Goal: Task Accomplishment & Management: Manage account settings

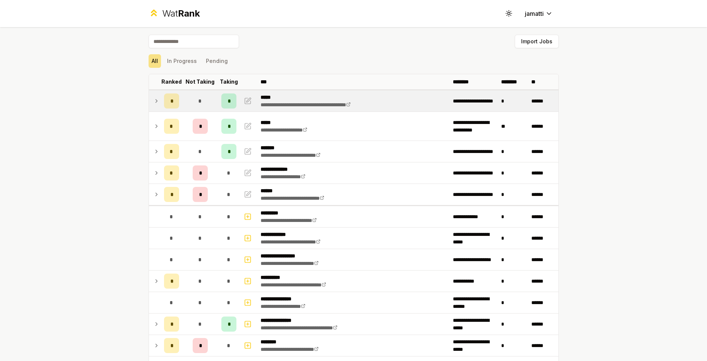
click at [154, 101] on icon at bounding box center [157, 101] width 6 height 9
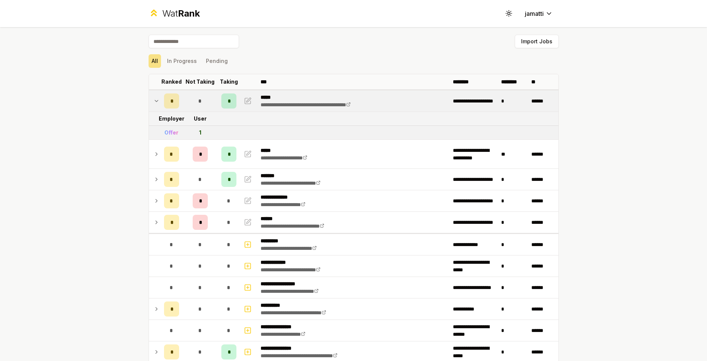
click at [154, 101] on icon at bounding box center [157, 101] width 6 height 9
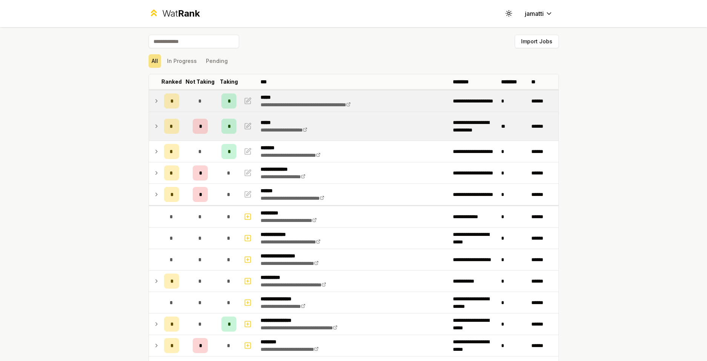
click at [154, 127] on icon at bounding box center [157, 126] width 6 height 9
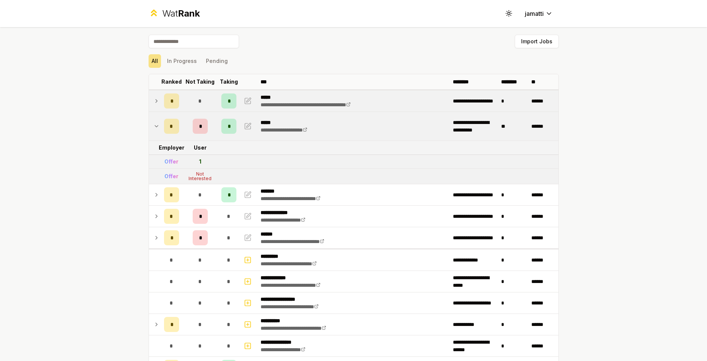
click at [154, 127] on icon at bounding box center [157, 126] width 6 height 9
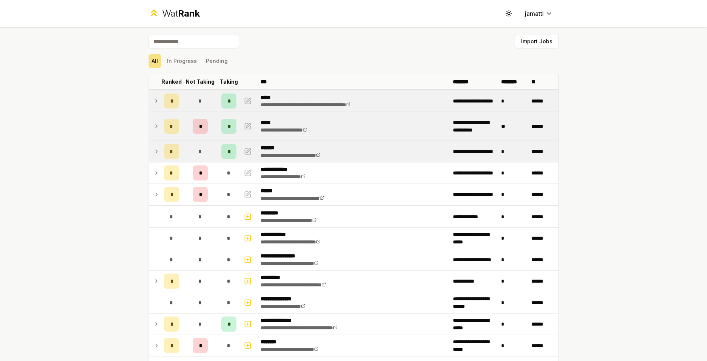
click at [154, 151] on icon at bounding box center [157, 151] width 6 height 9
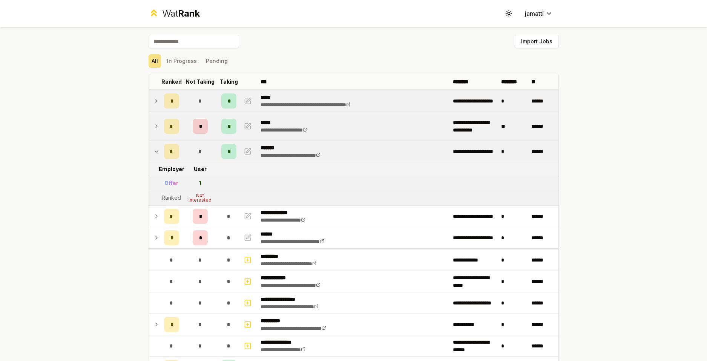
click at [155, 152] on icon at bounding box center [156, 152] width 3 height 2
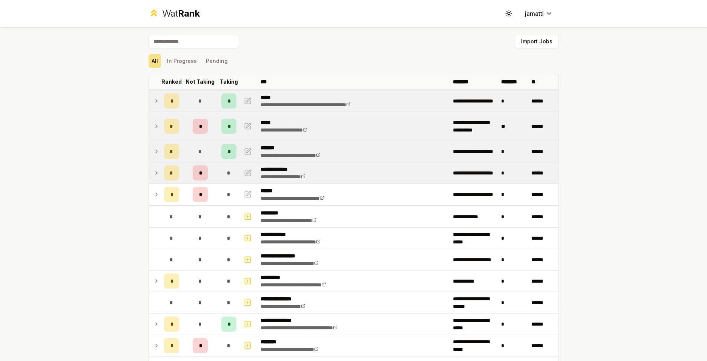
click at [154, 170] on icon at bounding box center [157, 173] width 6 height 9
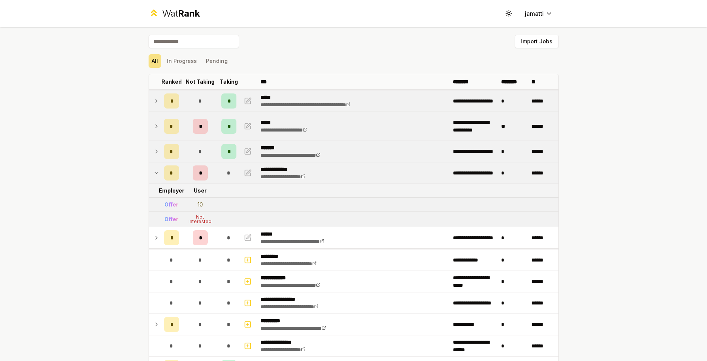
click at [154, 171] on icon at bounding box center [157, 173] width 6 height 9
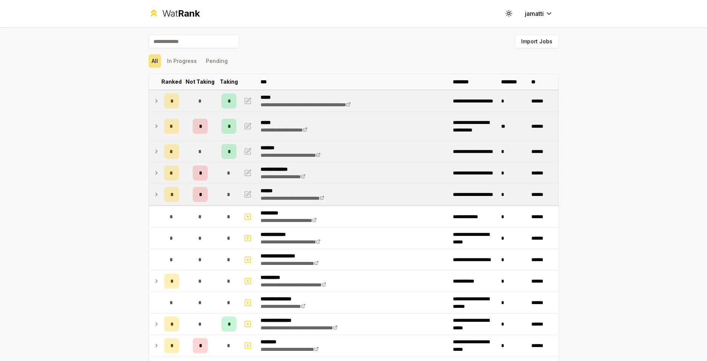
click at [152, 201] on td at bounding box center [155, 194] width 12 height 21
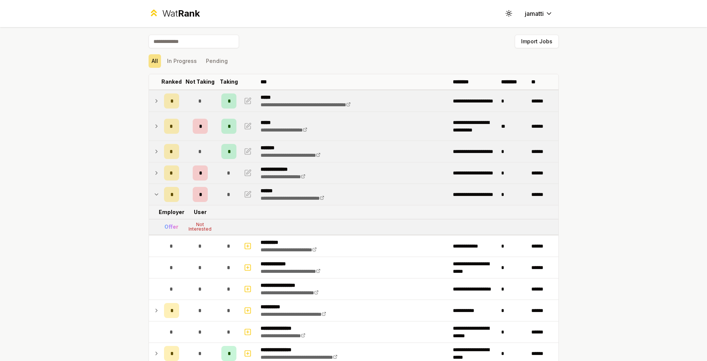
click at [154, 198] on icon at bounding box center [157, 194] width 6 height 9
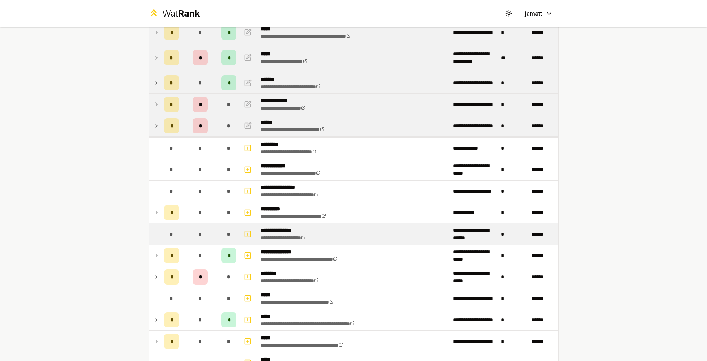
scroll to position [75, 0]
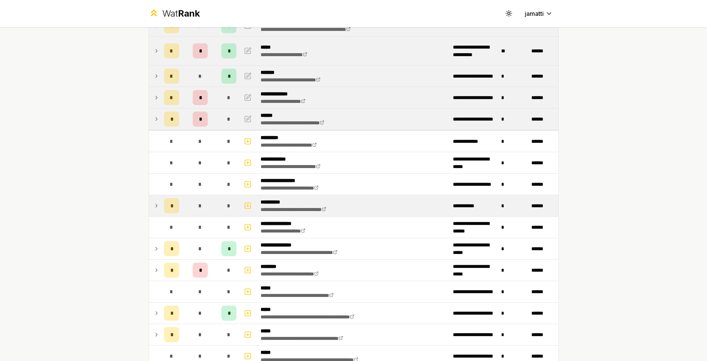
click at [149, 204] on td at bounding box center [155, 205] width 12 height 21
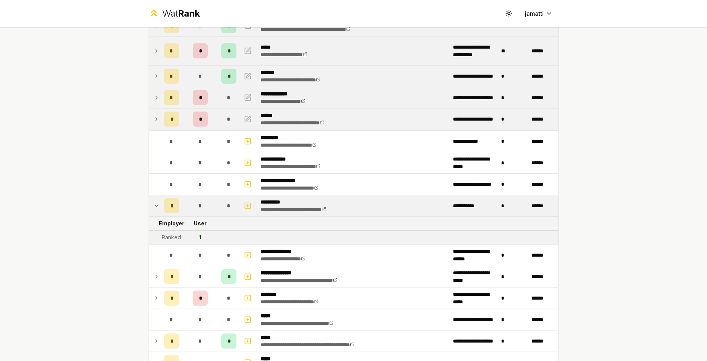
click at [154, 206] on icon at bounding box center [157, 205] width 6 height 9
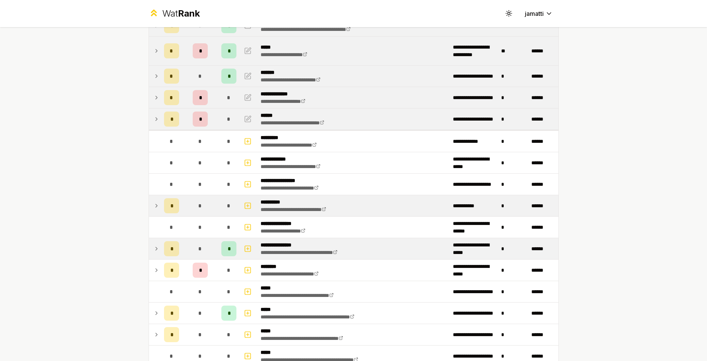
click at [155, 249] on icon at bounding box center [157, 248] width 6 height 9
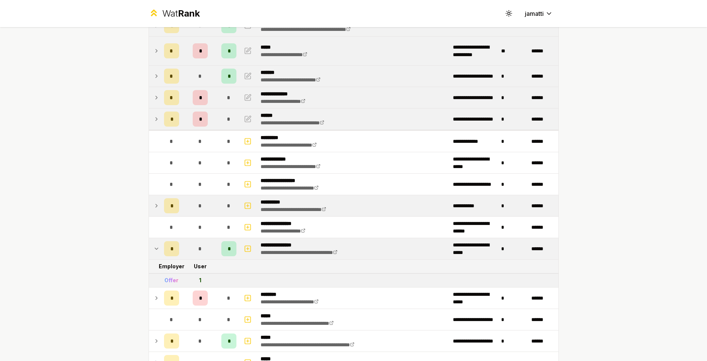
click at [154, 249] on icon at bounding box center [157, 248] width 6 height 9
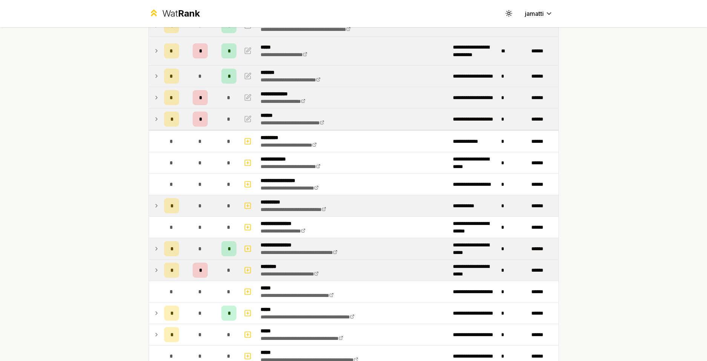
click at [157, 268] on td at bounding box center [155, 270] width 12 height 21
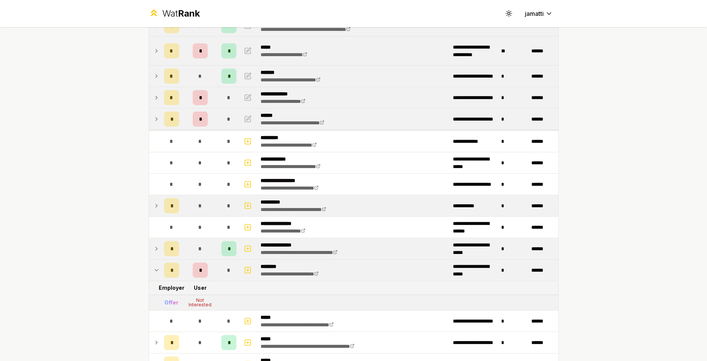
click at [154, 267] on icon at bounding box center [157, 270] width 6 height 9
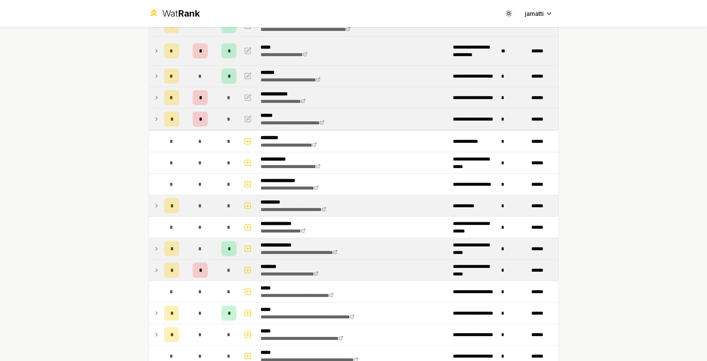
click at [150, 253] on td at bounding box center [155, 248] width 12 height 21
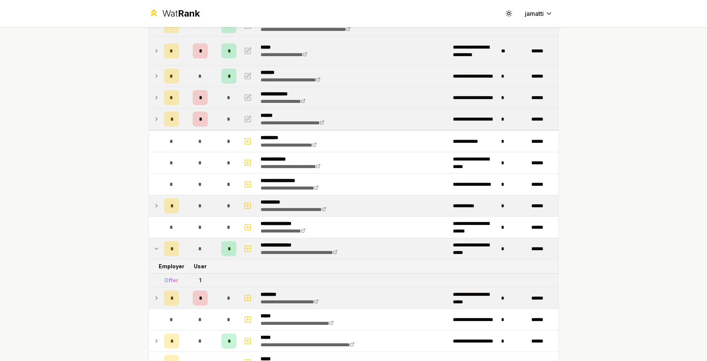
click at [150, 253] on td at bounding box center [155, 248] width 12 height 21
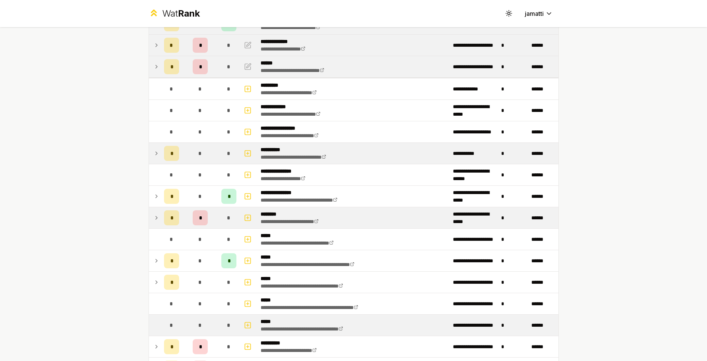
scroll to position [226, 0]
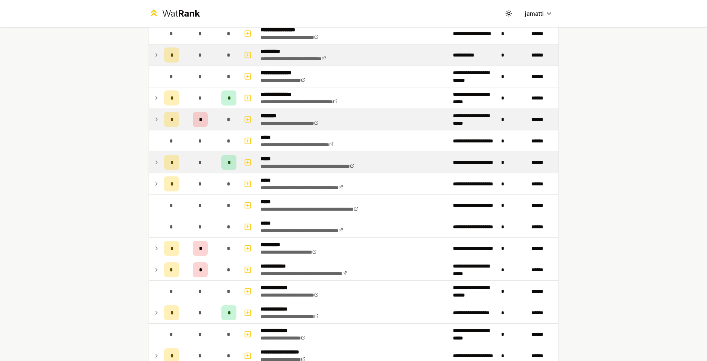
click at [154, 161] on icon at bounding box center [157, 162] width 6 height 9
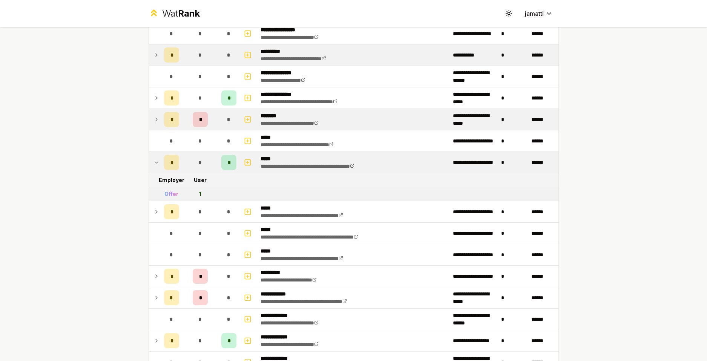
click at [154, 161] on icon at bounding box center [157, 162] width 6 height 9
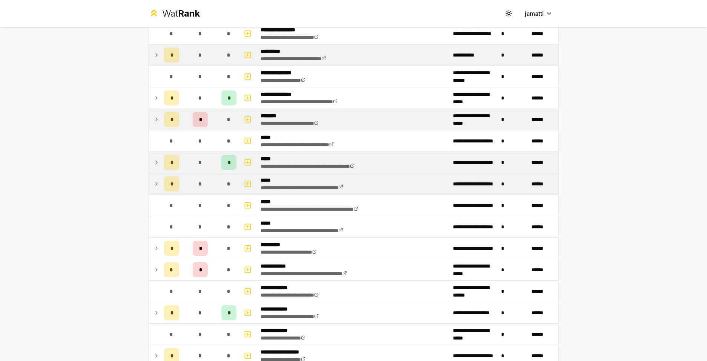
click at [150, 183] on td at bounding box center [155, 184] width 12 height 21
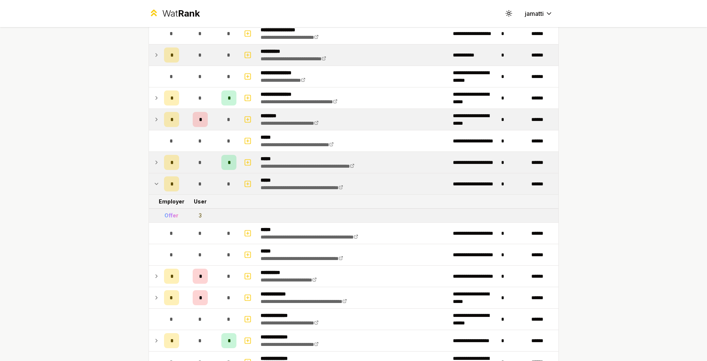
click at [149, 184] on td at bounding box center [155, 184] width 12 height 21
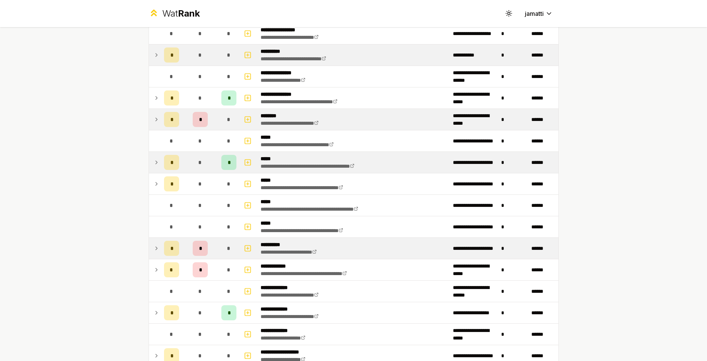
click at [154, 249] on icon at bounding box center [157, 248] width 6 height 9
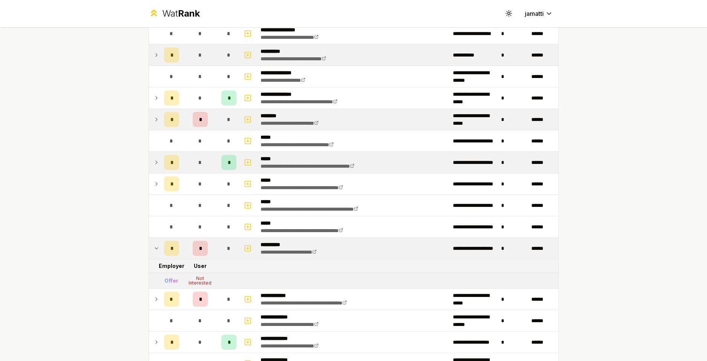
click at [154, 249] on icon at bounding box center [157, 248] width 6 height 9
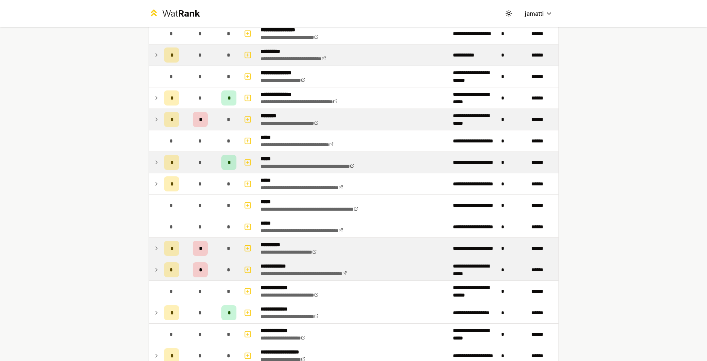
click at [154, 264] on td at bounding box center [155, 270] width 12 height 21
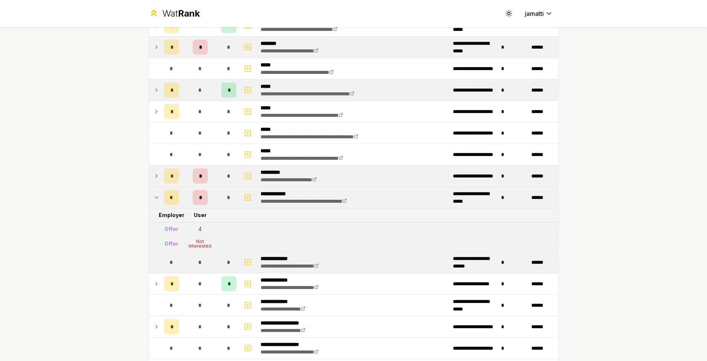
scroll to position [302, 0]
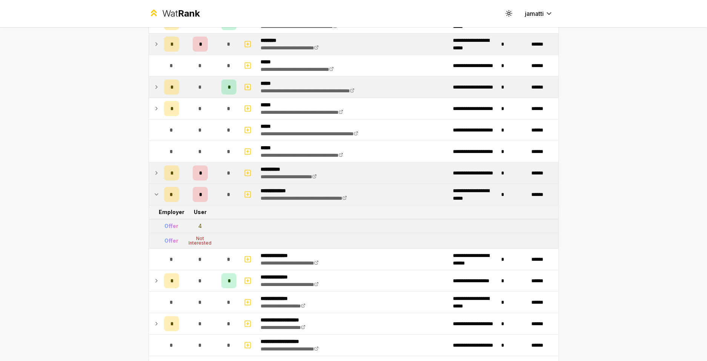
click at [154, 190] on icon at bounding box center [157, 194] width 6 height 9
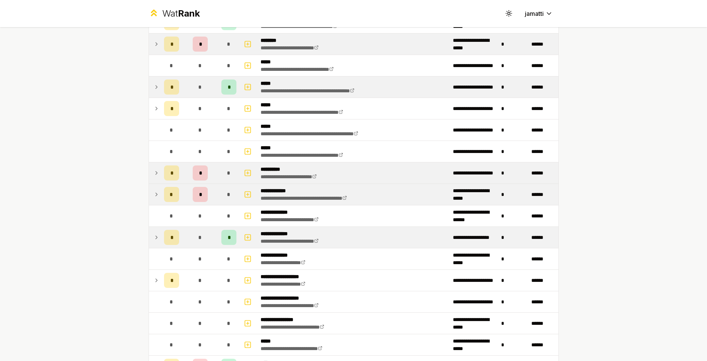
click at [154, 237] on icon at bounding box center [157, 237] width 6 height 9
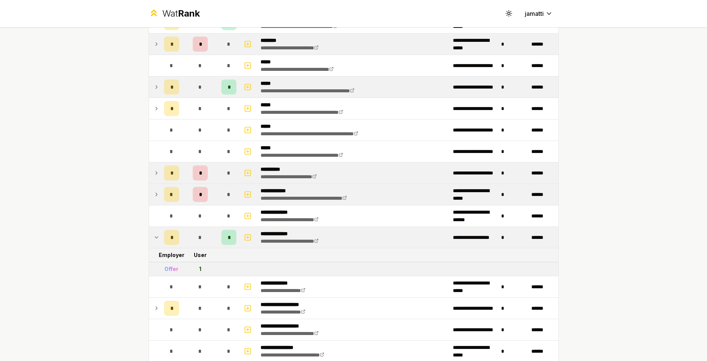
click at [155, 237] on icon at bounding box center [156, 238] width 3 height 2
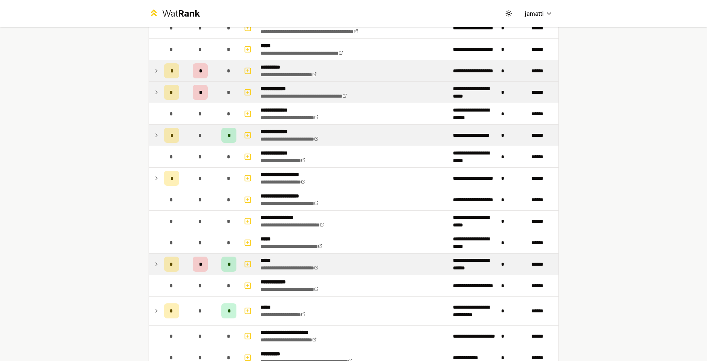
scroll to position [415, 0]
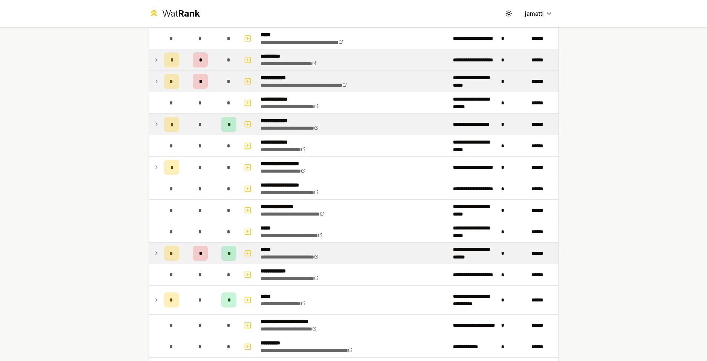
click at [155, 252] on icon at bounding box center [157, 253] width 6 height 9
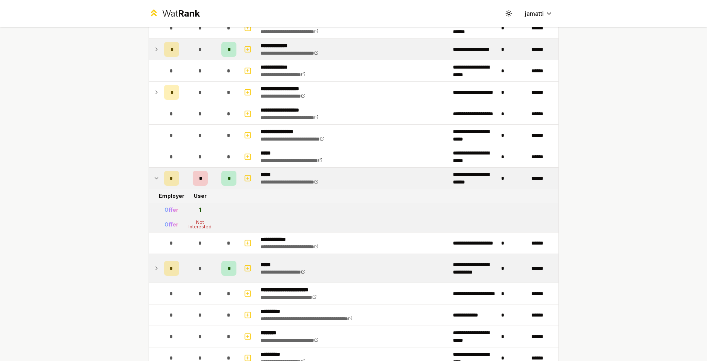
scroll to position [490, 0]
click at [155, 265] on icon at bounding box center [157, 268] width 6 height 9
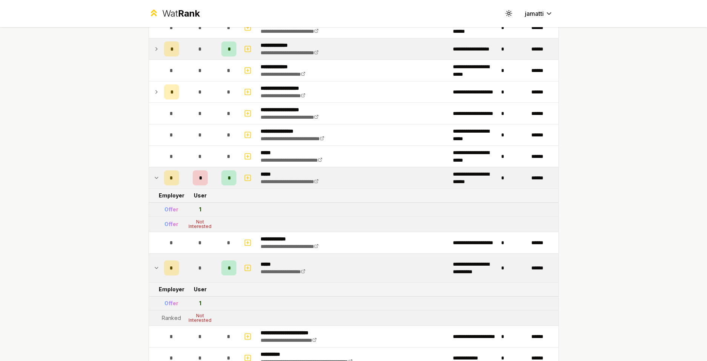
click at [155, 265] on icon at bounding box center [157, 268] width 6 height 9
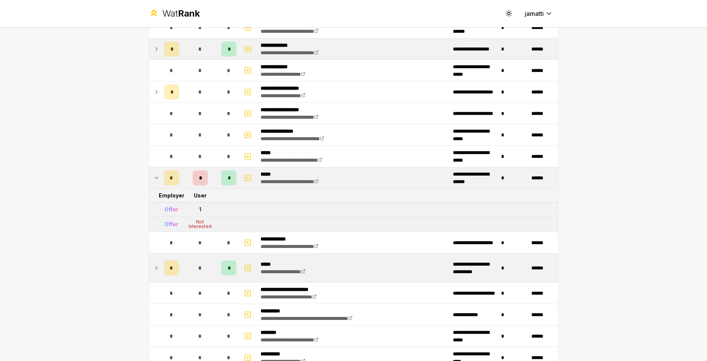
click at [154, 271] on icon at bounding box center [157, 268] width 6 height 9
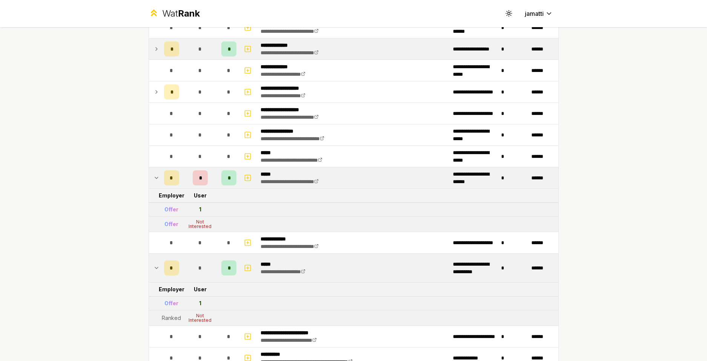
click at [154, 271] on icon at bounding box center [157, 268] width 6 height 9
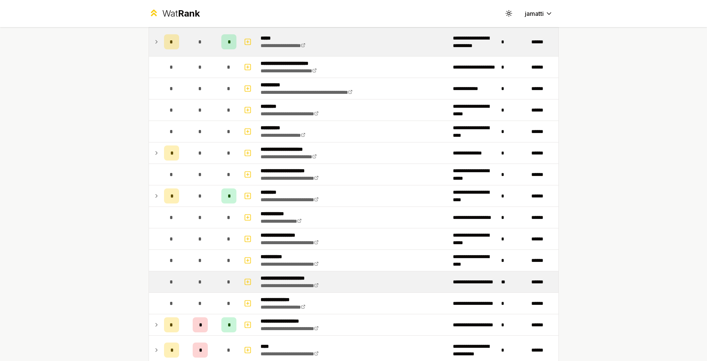
scroll to position [789, 0]
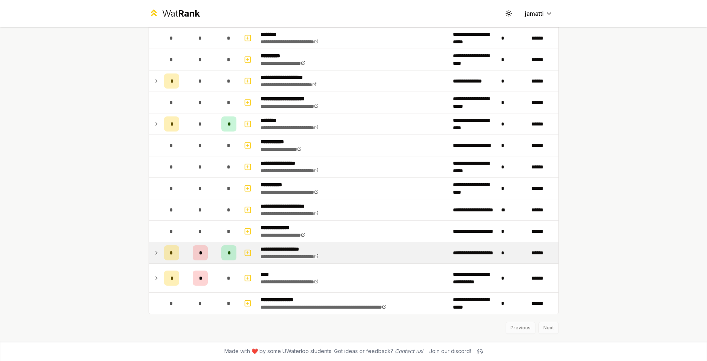
click at [154, 251] on icon at bounding box center [157, 253] width 6 height 9
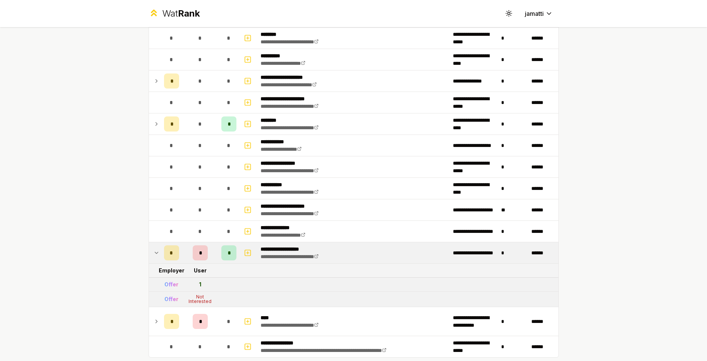
click at [154, 251] on icon at bounding box center [157, 253] width 6 height 9
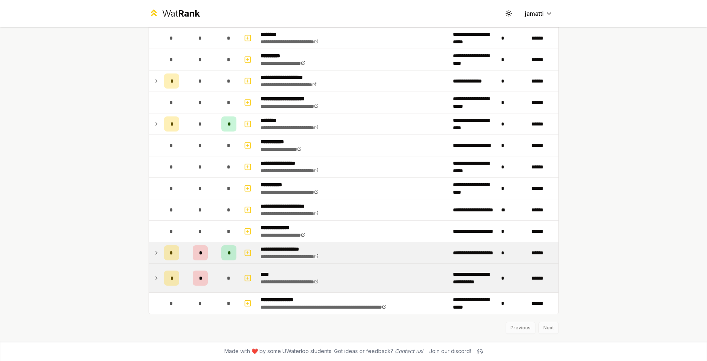
click at [154, 279] on icon at bounding box center [157, 278] width 6 height 9
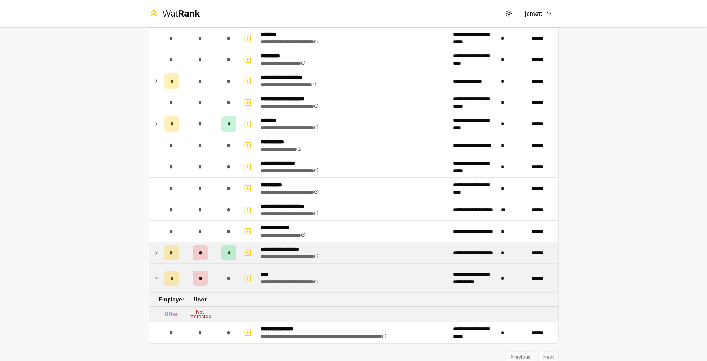
click at [154, 280] on icon at bounding box center [157, 278] width 6 height 9
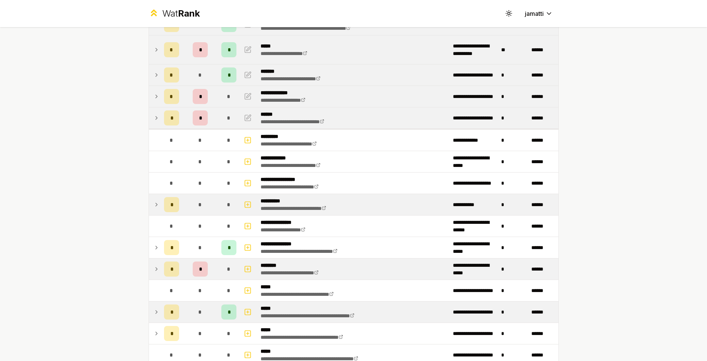
scroll to position [0, 0]
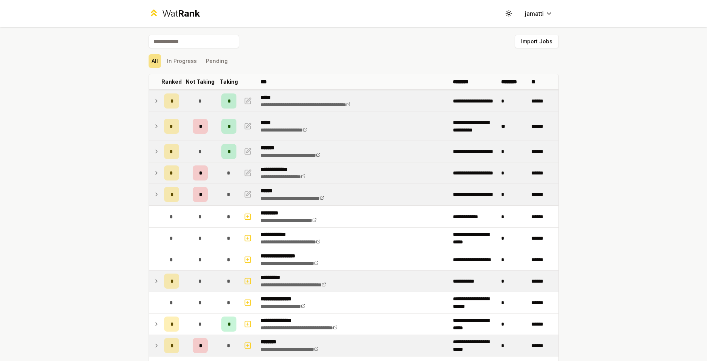
click at [154, 103] on icon at bounding box center [157, 101] width 6 height 9
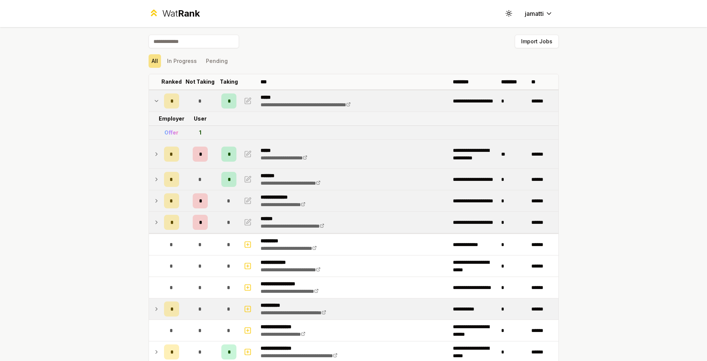
click at [154, 103] on icon at bounding box center [157, 101] width 6 height 9
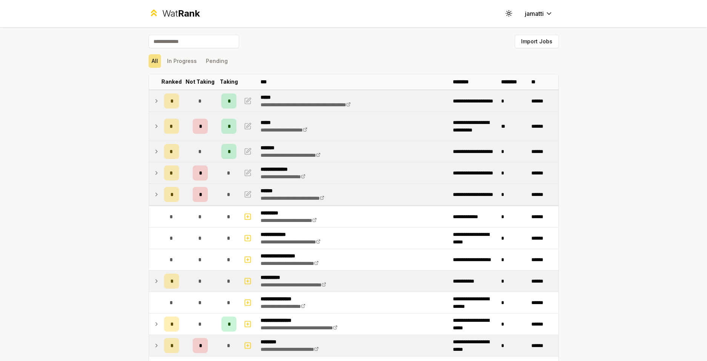
click at [157, 101] on td at bounding box center [155, 101] width 12 height 21
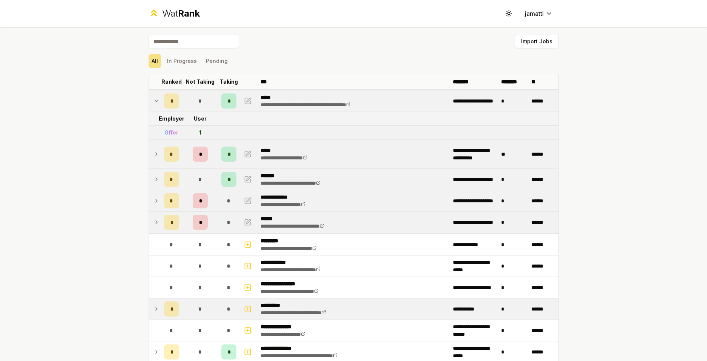
click at [155, 101] on icon at bounding box center [157, 101] width 6 height 9
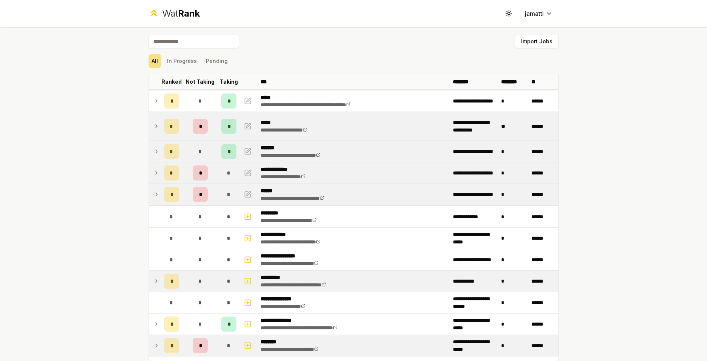
click at [154, 191] on icon at bounding box center [157, 194] width 6 height 9
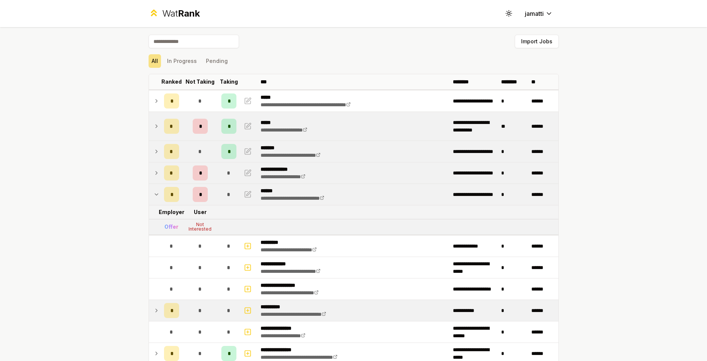
click at [154, 191] on icon at bounding box center [157, 194] width 6 height 9
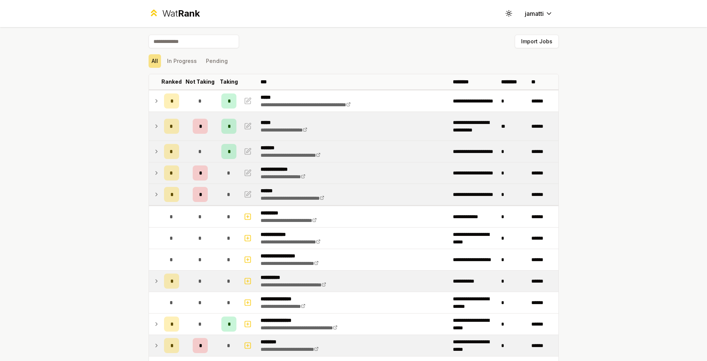
click at [154, 169] on icon at bounding box center [157, 173] width 6 height 9
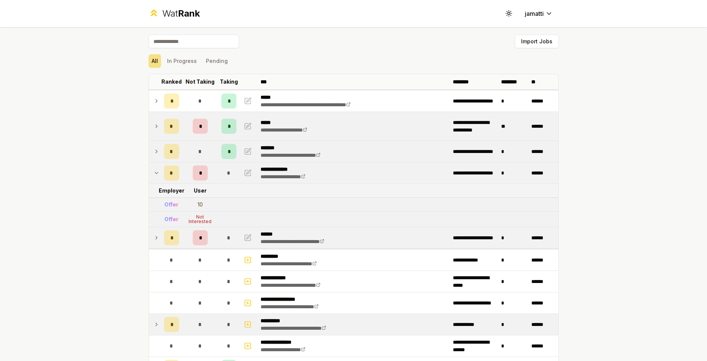
click at [154, 169] on icon at bounding box center [157, 173] width 6 height 9
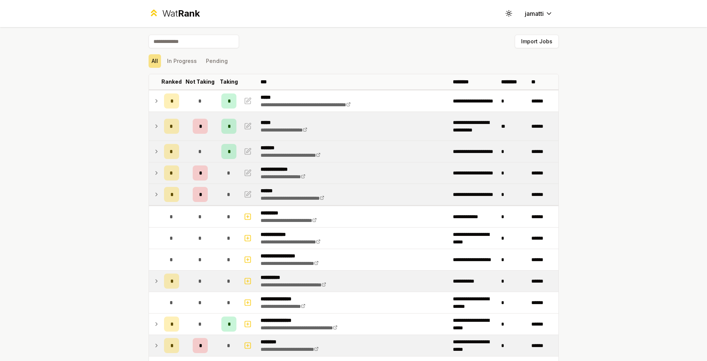
click at [154, 155] on icon at bounding box center [157, 151] width 6 height 9
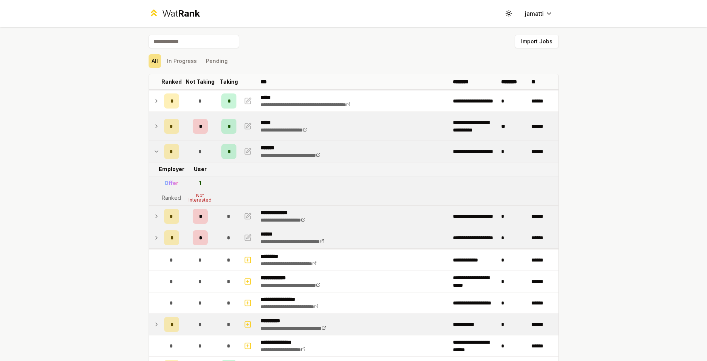
click at [154, 152] on icon at bounding box center [157, 151] width 6 height 9
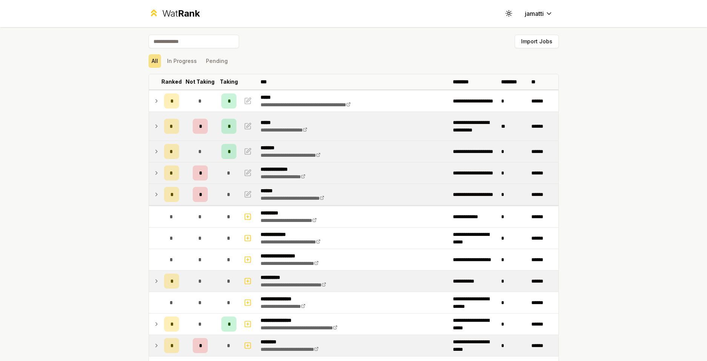
click at [156, 126] on icon at bounding box center [157, 126] width 6 height 9
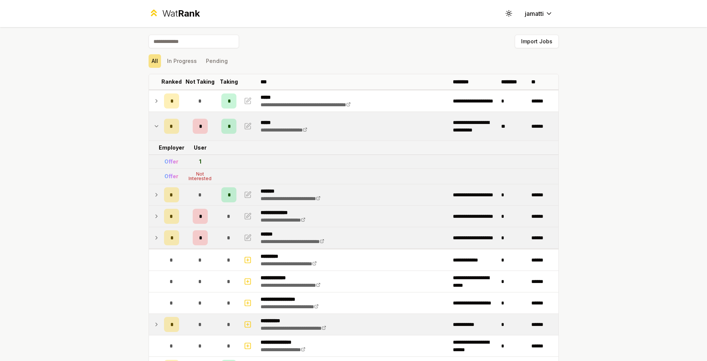
click at [156, 126] on icon at bounding box center [157, 126] width 6 height 9
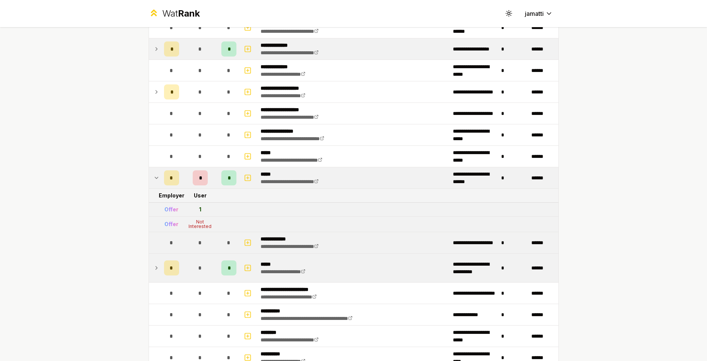
scroll to position [415, 0]
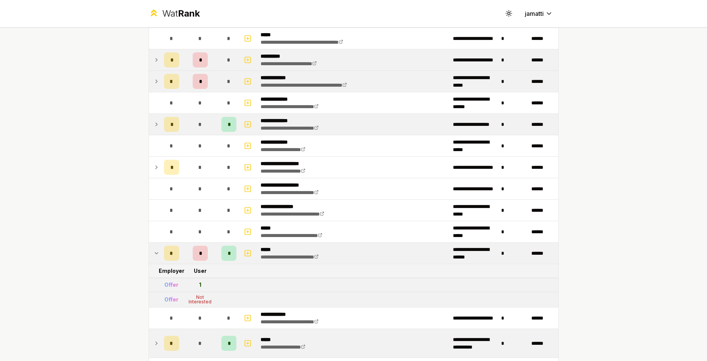
click at [146, 167] on div "**********" at bounding box center [354, 163] width 435 height 1103
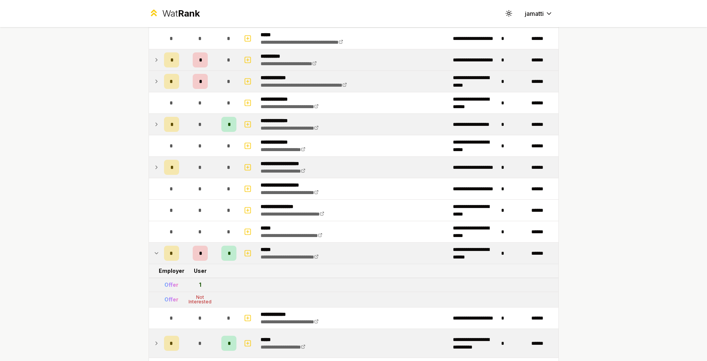
click at [154, 168] on icon at bounding box center [157, 167] width 6 height 9
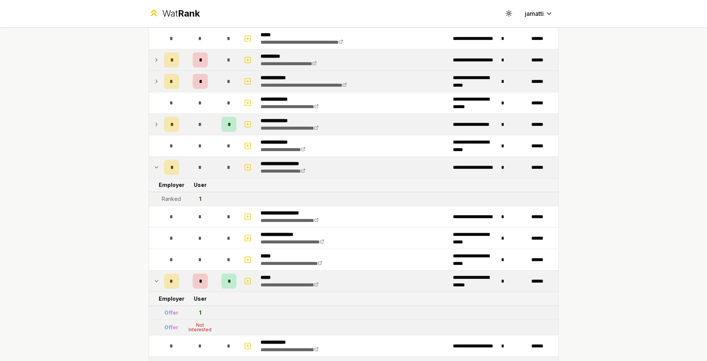
click at [154, 168] on icon at bounding box center [157, 167] width 6 height 9
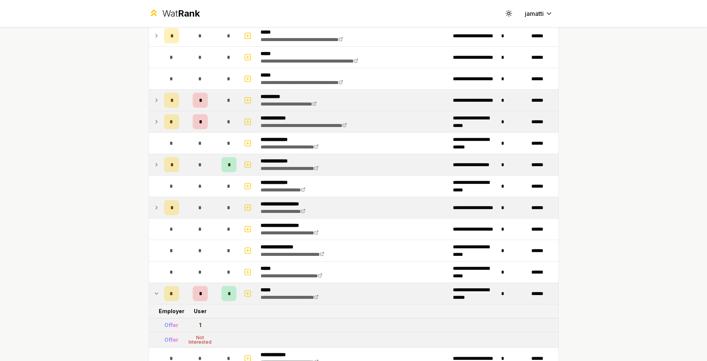
scroll to position [339, 0]
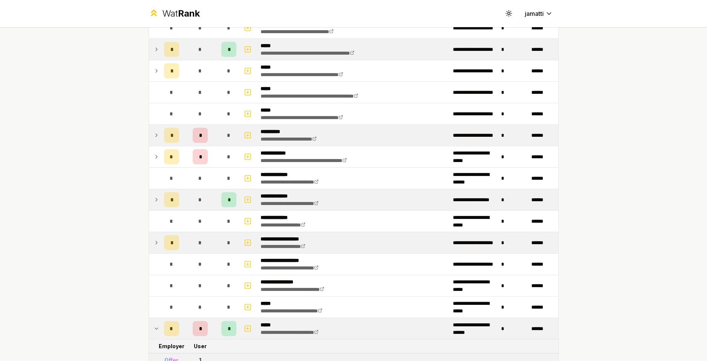
click at [155, 201] on icon at bounding box center [157, 199] width 6 height 9
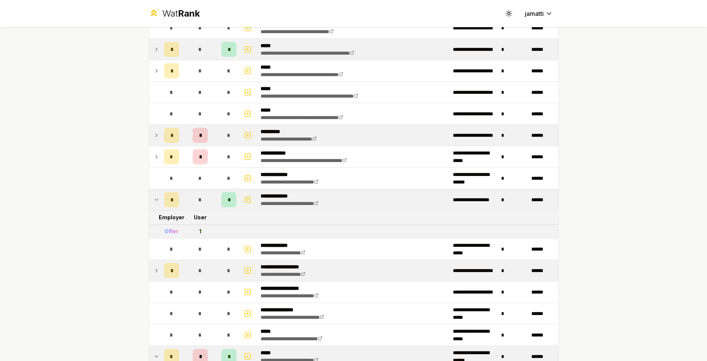
click at [154, 201] on icon at bounding box center [157, 199] width 6 height 9
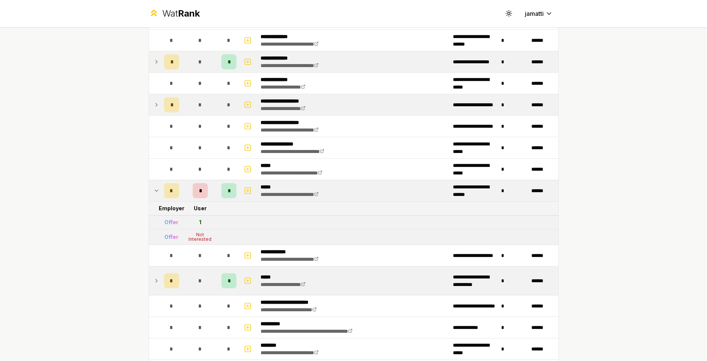
scroll to position [490, 0]
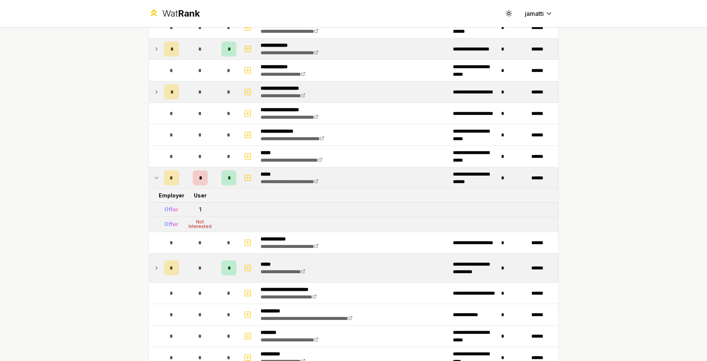
click at [154, 176] on icon at bounding box center [157, 178] width 6 height 9
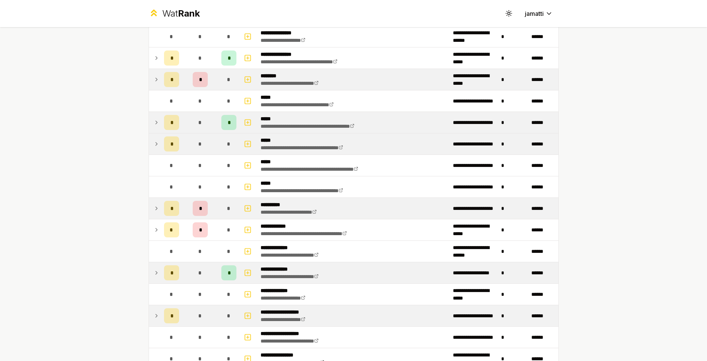
scroll to position [226, 0]
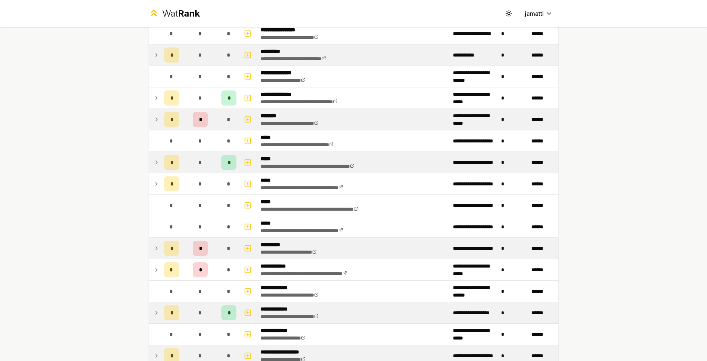
click at [149, 164] on td at bounding box center [155, 162] width 12 height 21
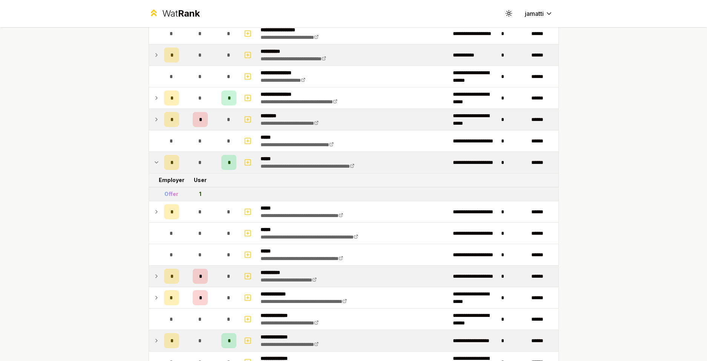
click at [149, 163] on td at bounding box center [155, 162] width 12 height 21
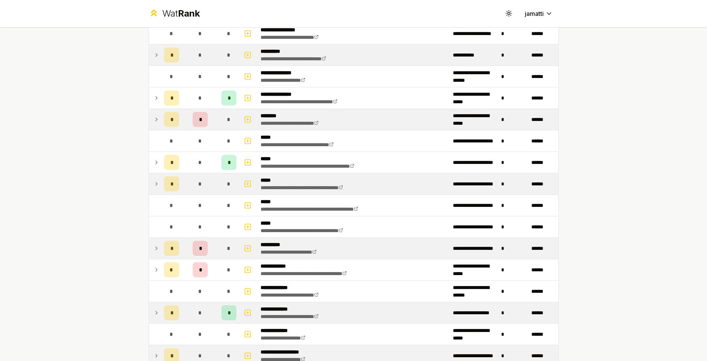
click at [150, 183] on td at bounding box center [155, 184] width 12 height 21
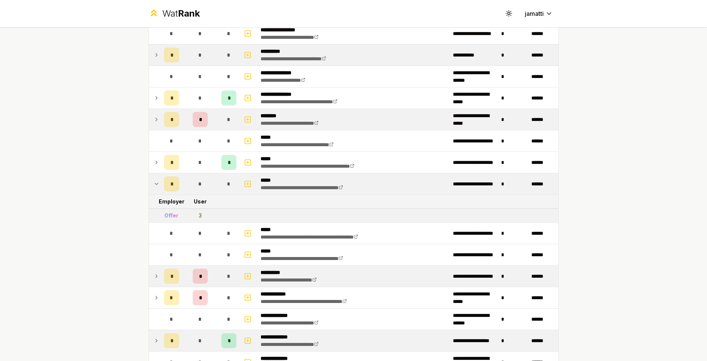
click at [154, 184] on icon at bounding box center [157, 184] width 6 height 9
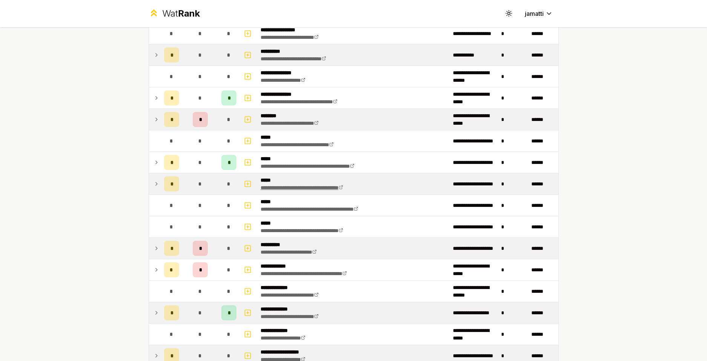
scroll to position [0, 0]
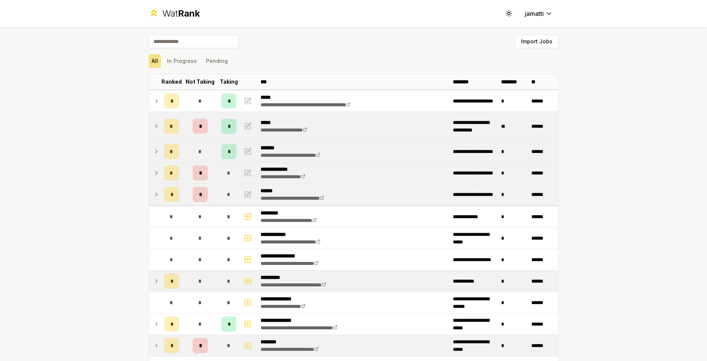
click at [154, 102] on icon at bounding box center [157, 101] width 6 height 9
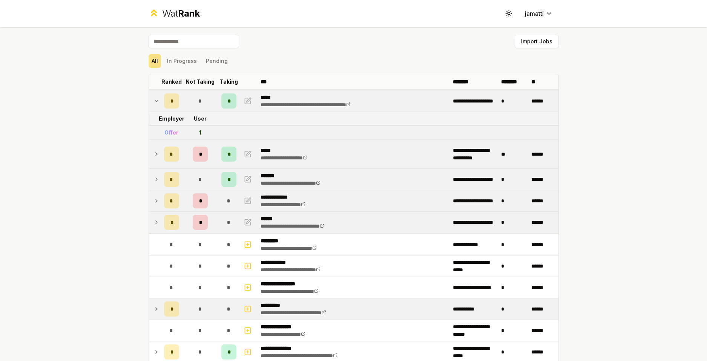
click at [154, 102] on icon at bounding box center [157, 101] width 6 height 9
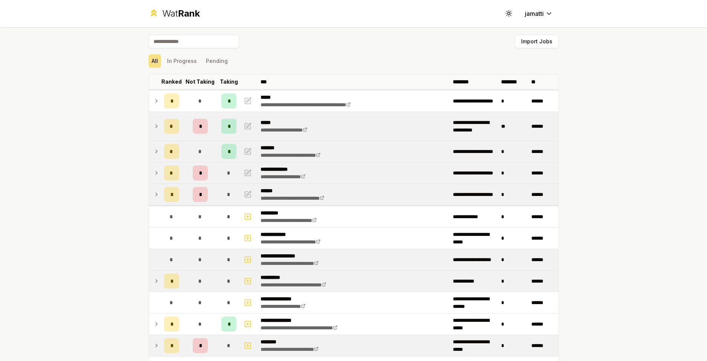
click at [152, 259] on td at bounding box center [155, 259] width 12 height 21
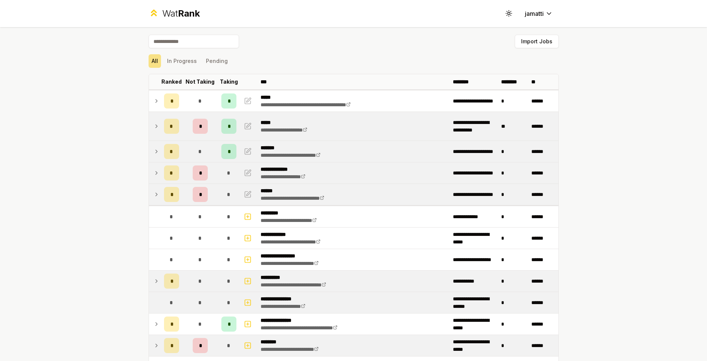
scroll to position [75, 0]
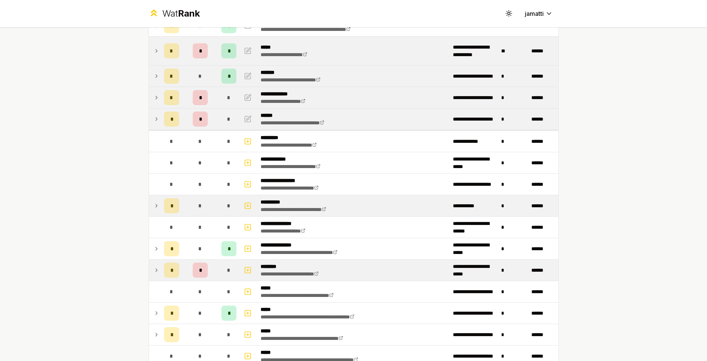
click at [157, 205] on td at bounding box center [155, 205] width 12 height 21
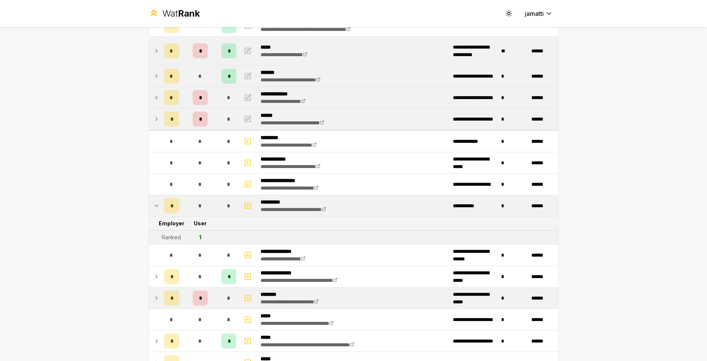
click at [154, 205] on icon at bounding box center [157, 205] width 6 height 9
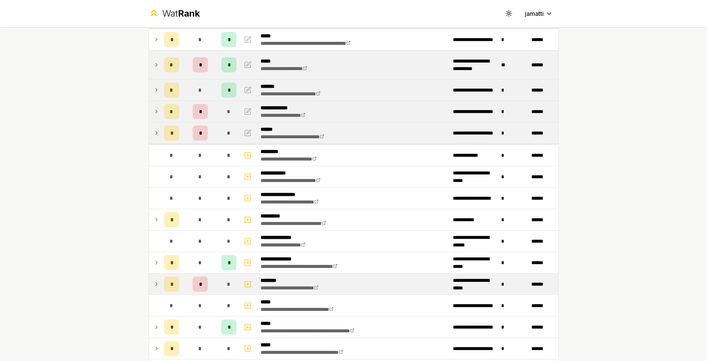
scroll to position [38, 0]
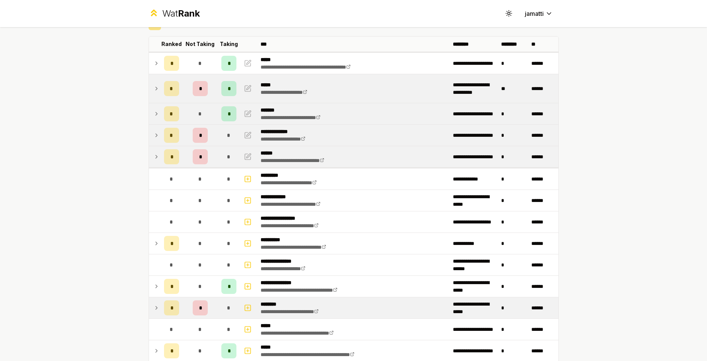
click at [154, 154] on icon at bounding box center [157, 156] width 6 height 9
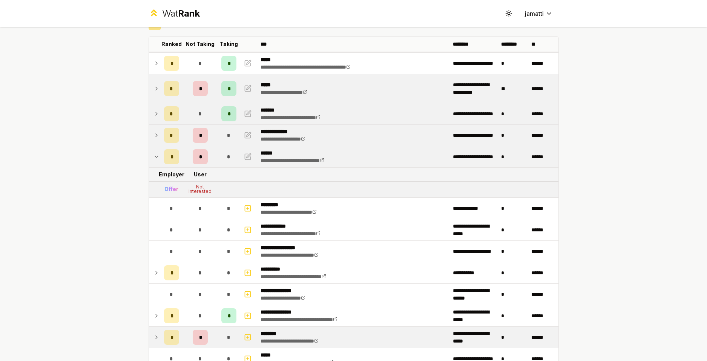
click at [155, 157] on icon at bounding box center [156, 157] width 3 height 2
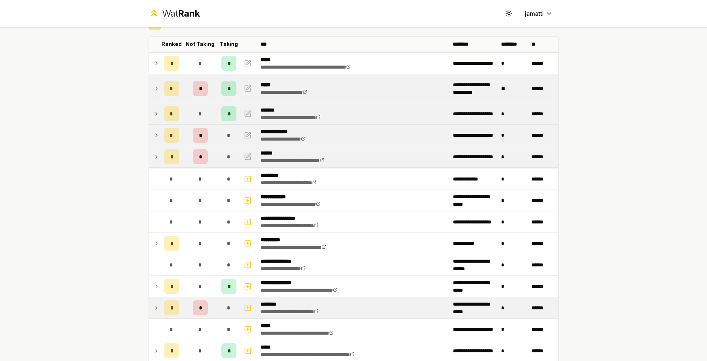
click at [149, 137] on td at bounding box center [155, 135] width 12 height 21
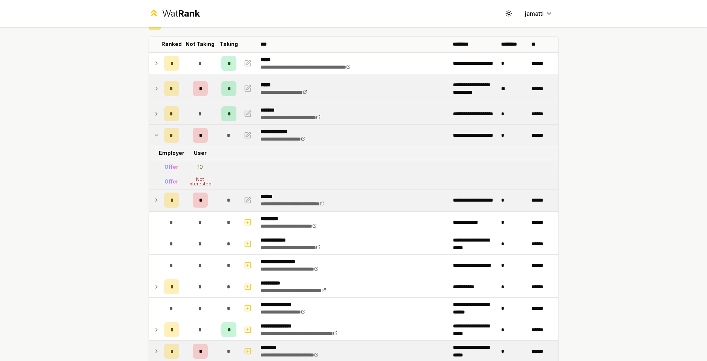
click at [154, 137] on icon at bounding box center [157, 135] width 6 height 9
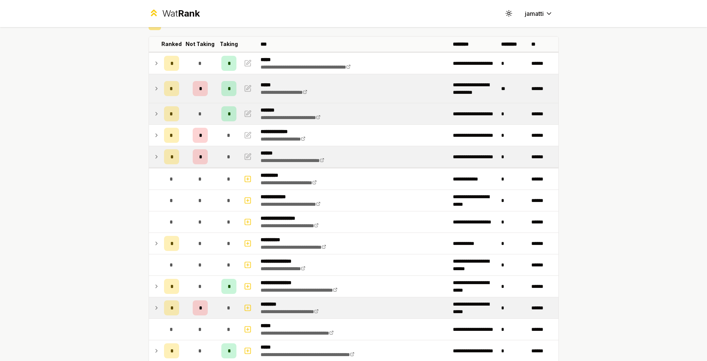
click at [152, 108] on td at bounding box center [155, 113] width 12 height 21
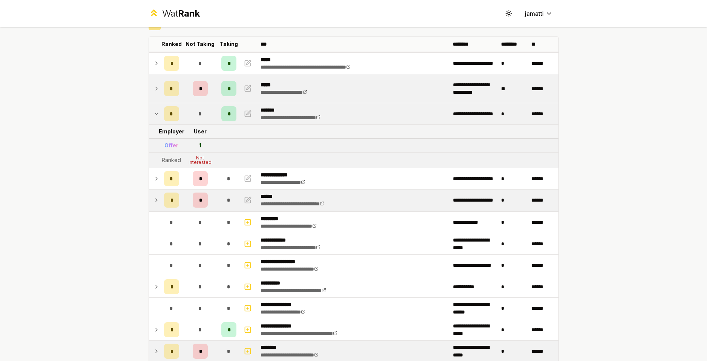
click at [152, 109] on td at bounding box center [155, 113] width 12 height 21
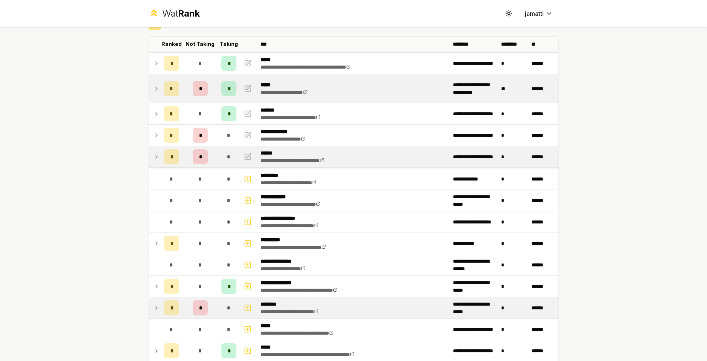
click at [154, 90] on icon at bounding box center [157, 88] width 6 height 9
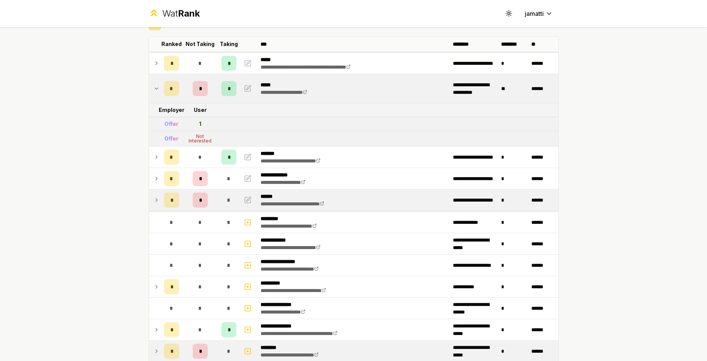
click at [155, 88] on icon at bounding box center [156, 89] width 3 height 2
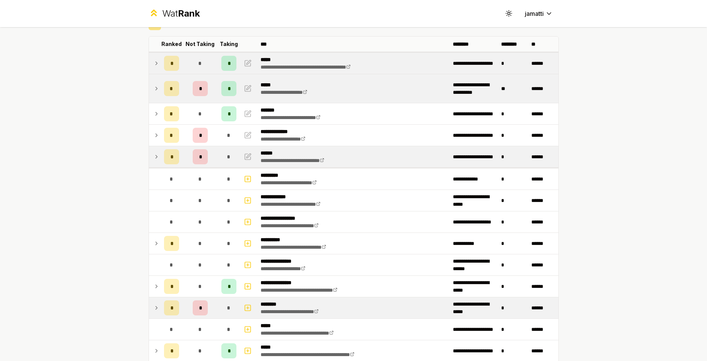
click at [149, 65] on td at bounding box center [155, 63] width 12 height 21
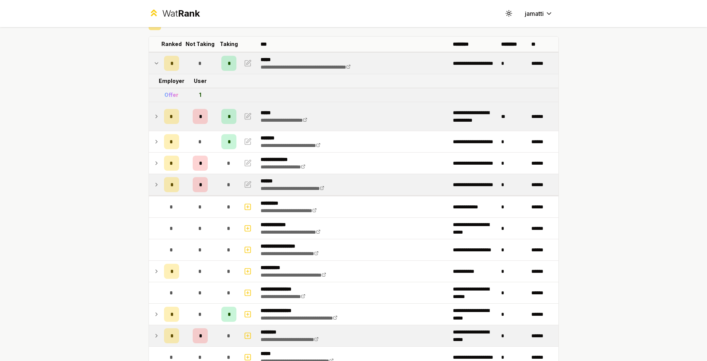
click at [154, 65] on icon at bounding box center [157, 63] width 6 height 9
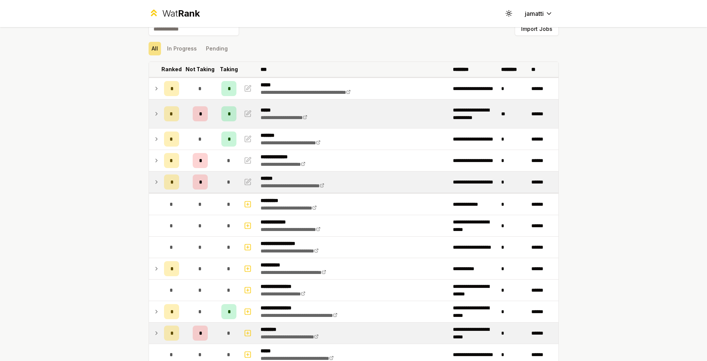
scroll to position [0, 0]
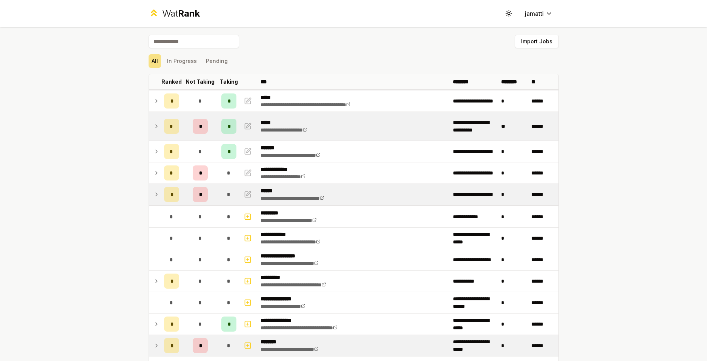
click at [215, 45] on input at bounding box center [194, 42] width 91 height 14
click at [187, 59] on button "In Progress" at bounding box center [182, 61] width 36 height 14
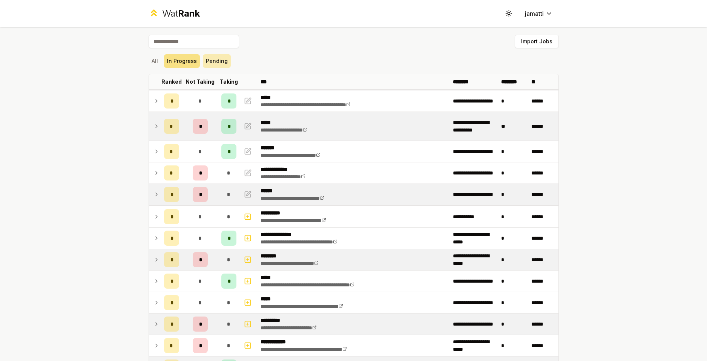
click at [221, 58] on button "Pending" at bounding box center [217, 61] width 28 height 14
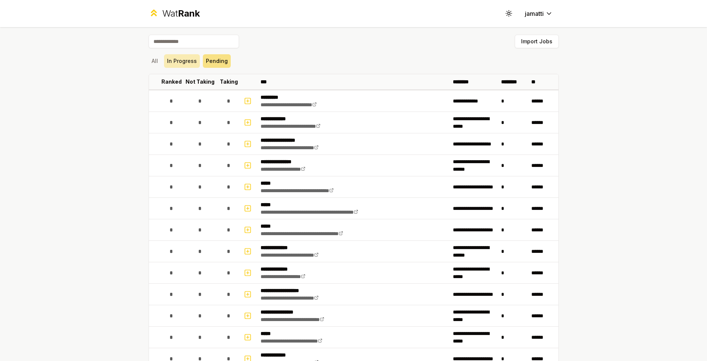
click at [181, 60] on button "In Progress" at bounding box center [182, 61] width 36 height 14
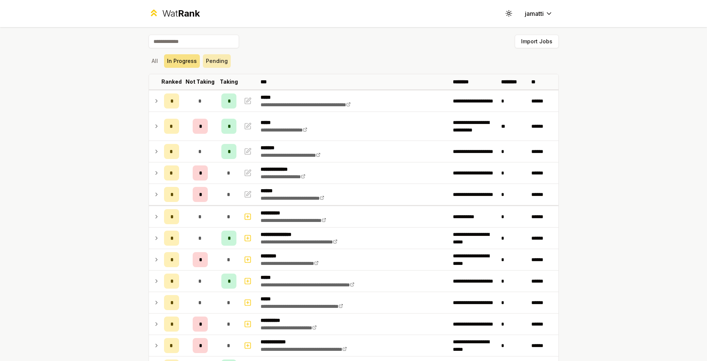
click at [221, 64] on button "Pending" at bounding box center [217, 61] width 28 height 14
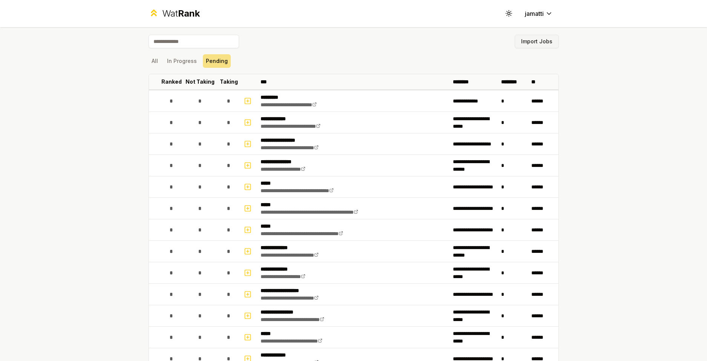
click at [537, 37] on button "Import Jobs" at bounding box center [537, 42] width 44 height 14
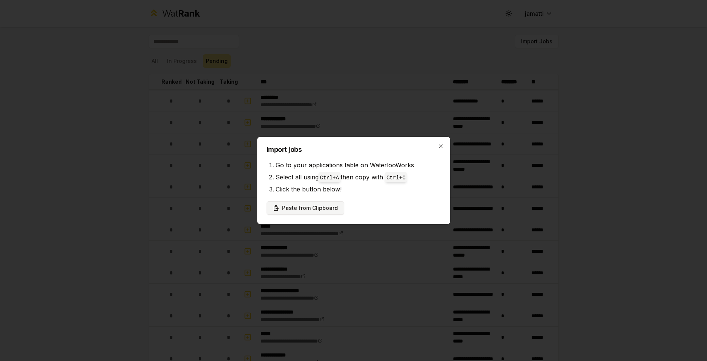
click at [318, 208] on button "Paste from Clipboard" at bounding box center [306, 208] width 78 height 14
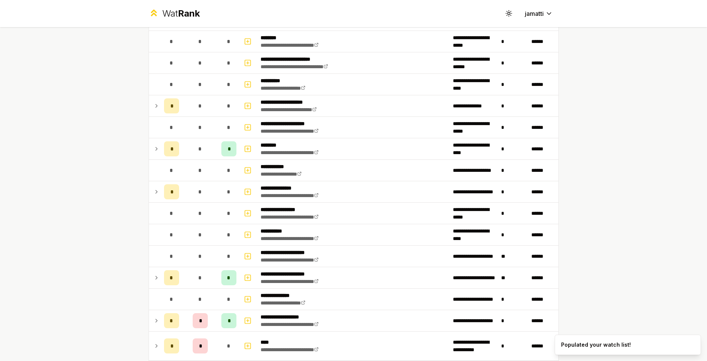
scroll to position [806, 0]
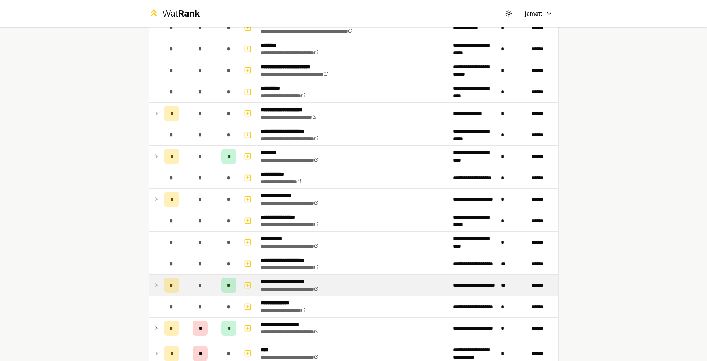
click at [154, 292] on td at bounding box center [155, 285] width 12 height 21
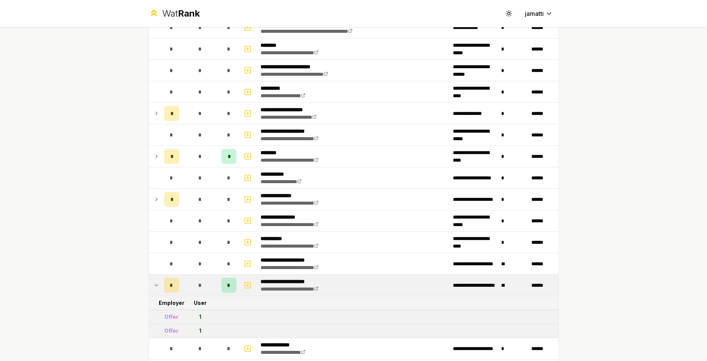
click at [154, 289] on icon at bounding box center [157, 285] width 6 height 9
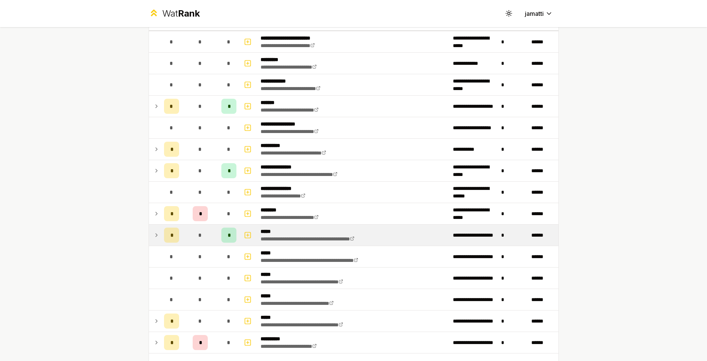
scroll to position [113, 0]
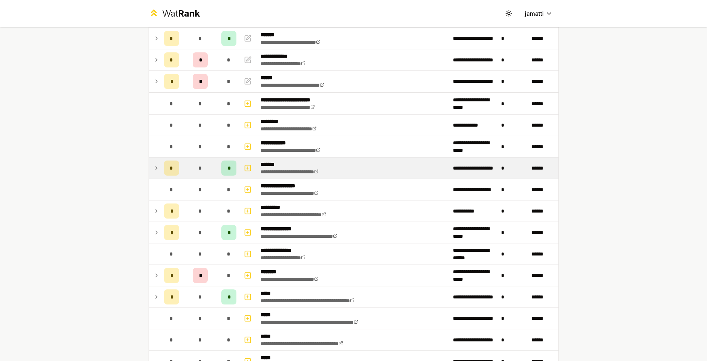
click at [154, 169] on icon at bounding box center [157, 168] width 6 height 9
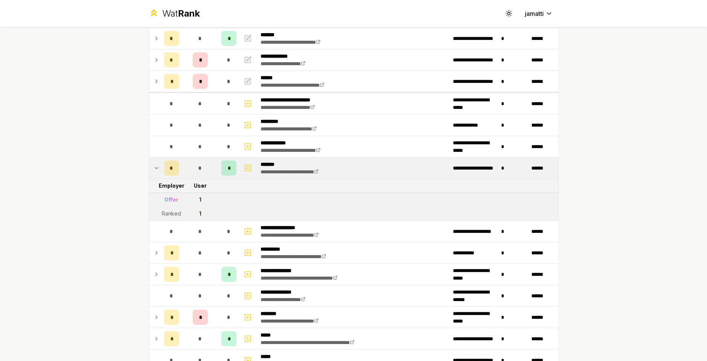
click at [154, 169] on icon at bounding box center [157, 168] width 6 height 9
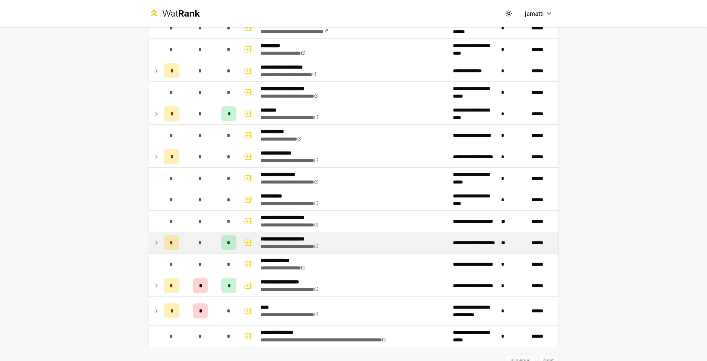
scroll to position [0, 0]
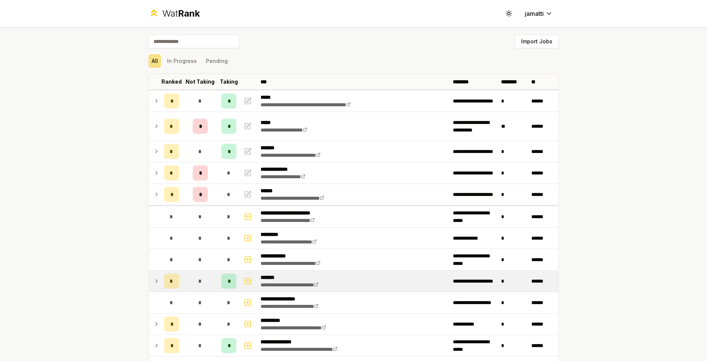
drag, startPoint x: 621, startPoint y: 289, endPoint x: 618, endPoint y: 100, distance: 188.6
click at [541, 46] on button "Import Jobs" at bounding box center [537, 42] width 44 height 14
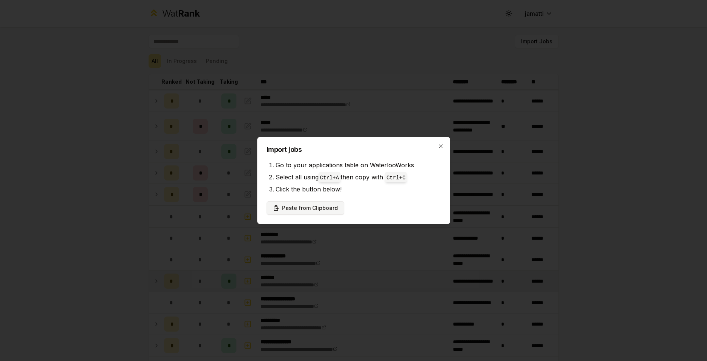
click at [327, 203] on button "Paste from Clipboard" at bounding box center [306, 208] width 78 height 14
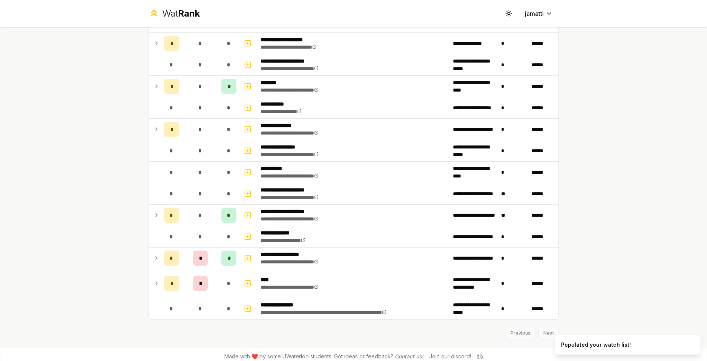
scroll to position [882, 0]
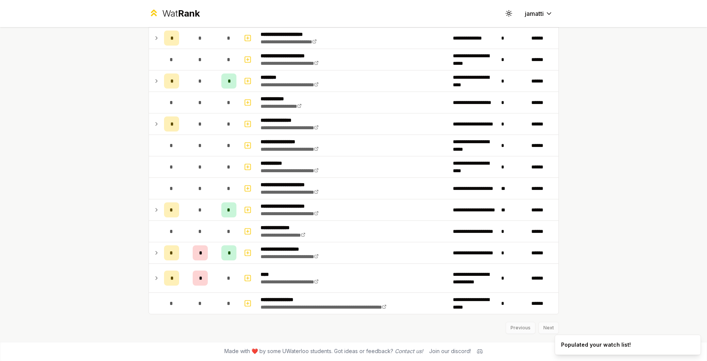
click at [545, 326] on div "Previous Next" at bounding box center [354, 325] width 410 height 20
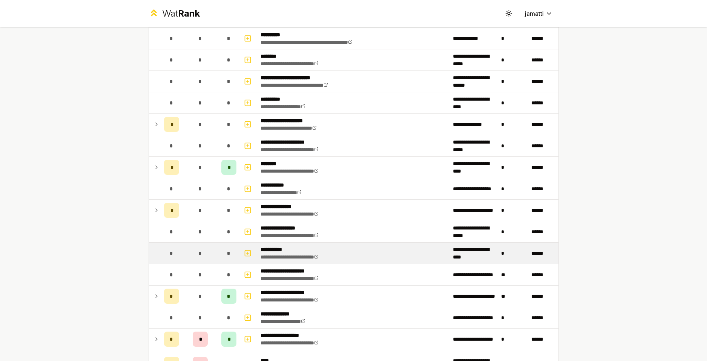
scroll to position [693, 0]
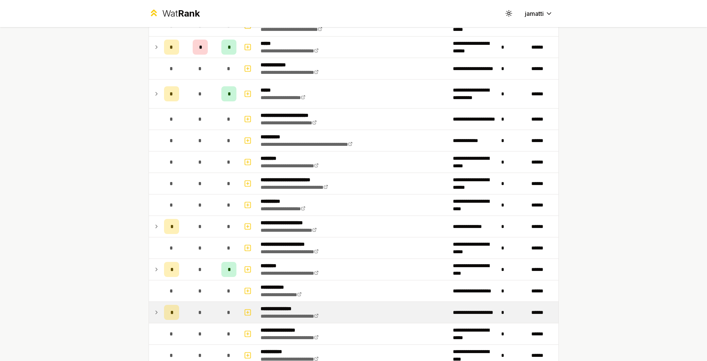
click at [154, 315] on icon at bounding box center [157, 312] width 6 height 9
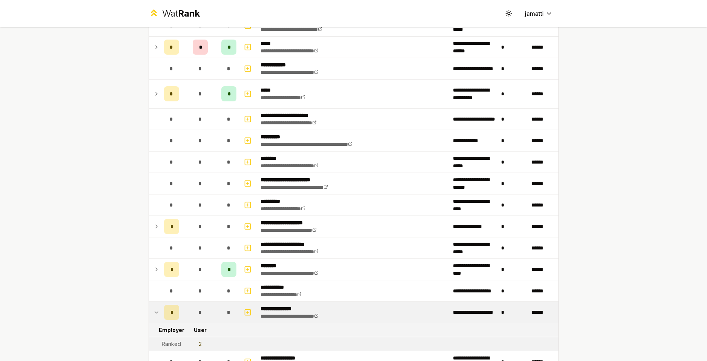
click at [154, 315] on icon at bounding box center [157, 312] width 6 height 9
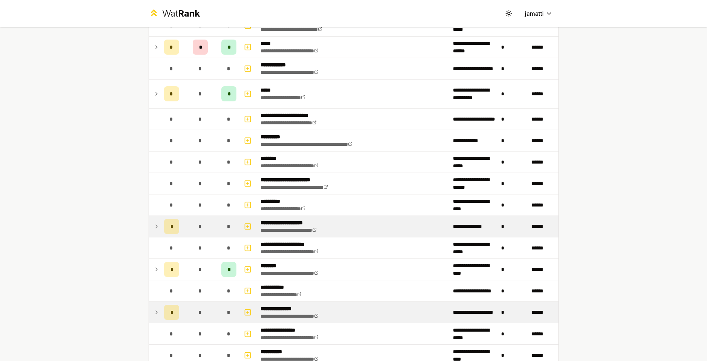
click at [154, 225] on icon at bounding box center [157, 226] width 6 height 9
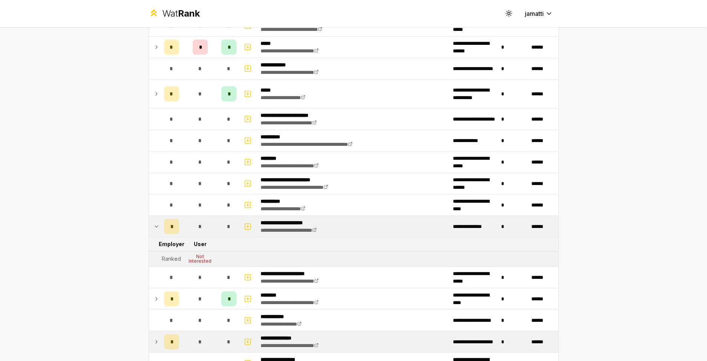
click at [154, 225] on icon at bounding box center [157, 226] width 6 height 9
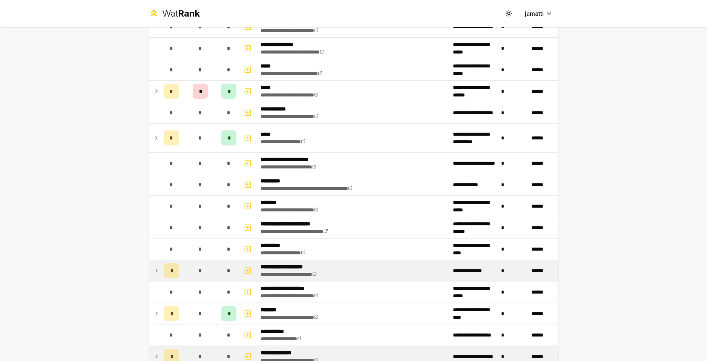
scroll to position [580, 0]
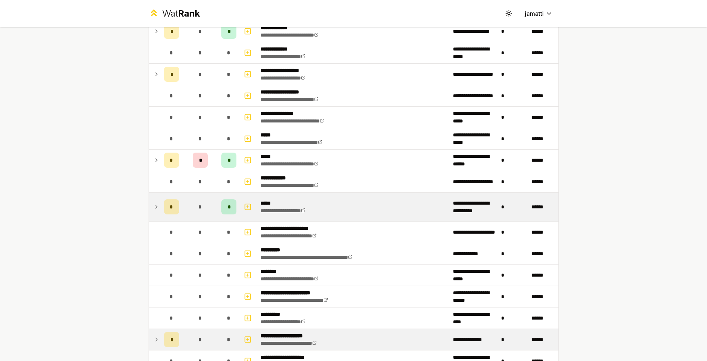
click at [154, 210] on icon at bounding box center [157, 207] width 6 height 9
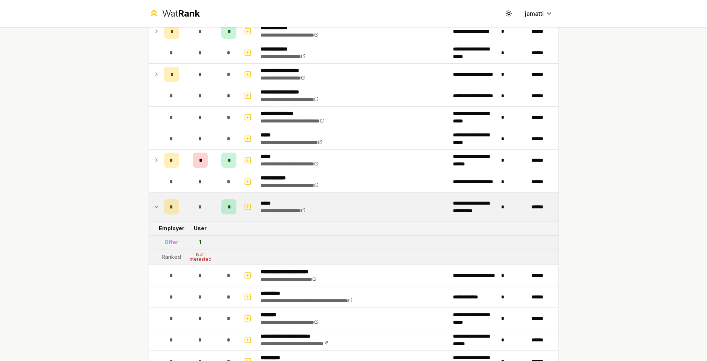
click at [154, 210] on icon at bounding box center [157, 207] width 6 height 9
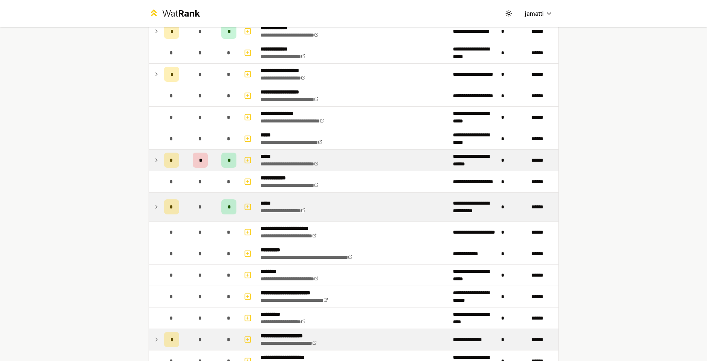
click at [154, 164] on icon at bounding box center [157, 160] width 6 height 9
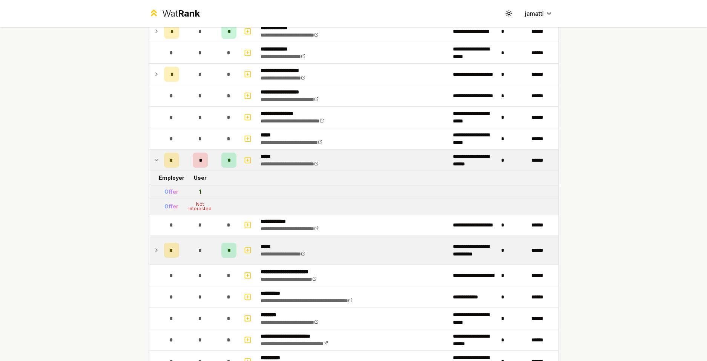
click at [154, 164] on icon at bounding box center [157, 160] width 6 height 9
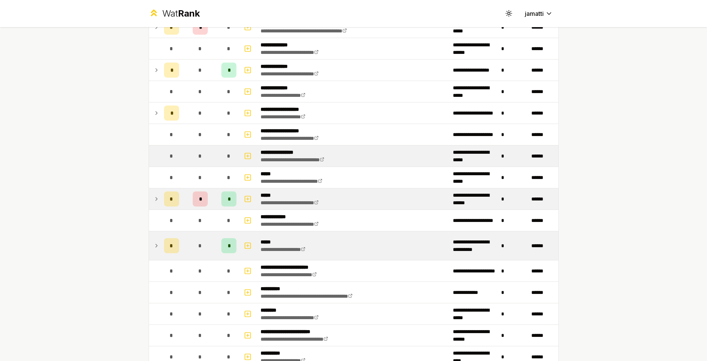
scroll to position [505, 0]
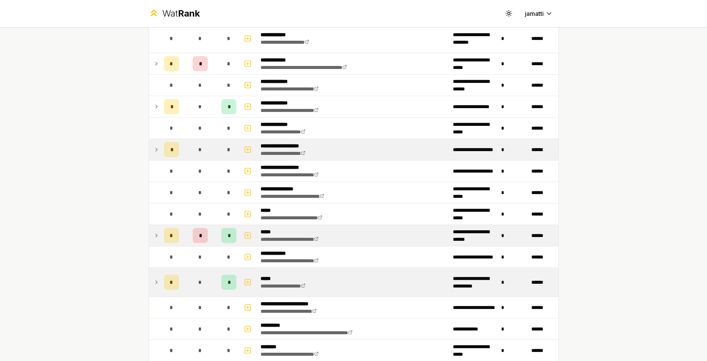
click at [155, 145] on icon at bounding box center [157, 149] width 6 height 9
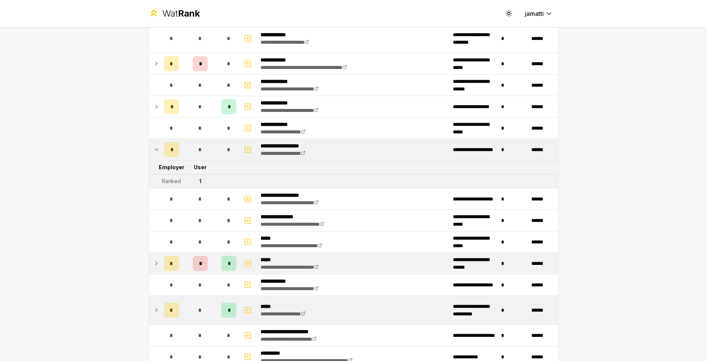
click at [155, 149] on icon at bounding box center [157, 149] width 6 height 9
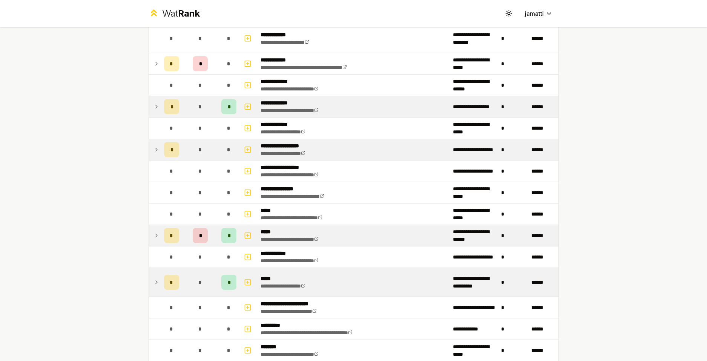
click at [154, 111] on icon at bounding box center [157, 106] width 6 height 9
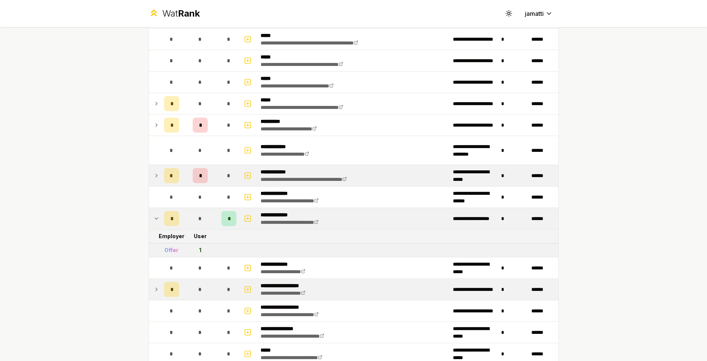
scroll to position [392, 0]
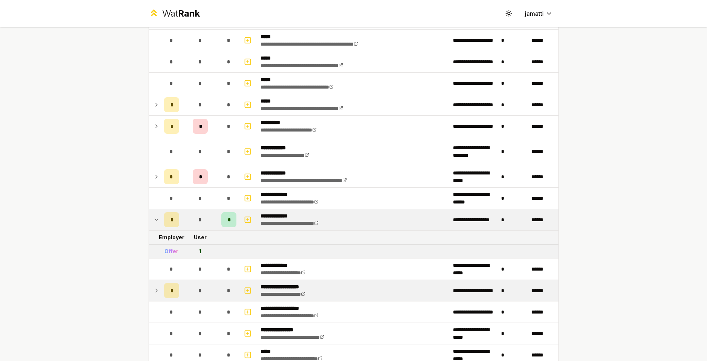
click at [154, 216] on icon at bounding box center [157, 219] width 6 height 9
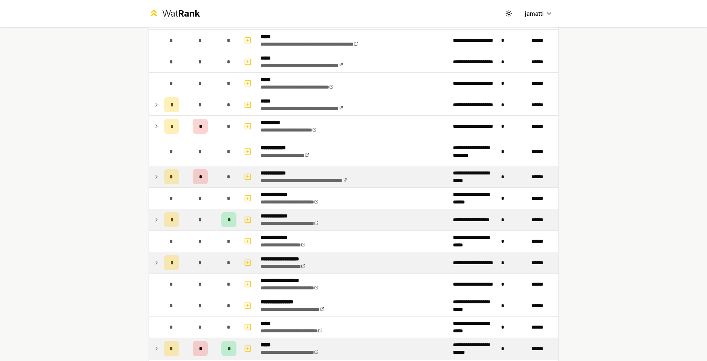
click at [149, 180] on td at bounding box center [155, 176] width 12 height 21
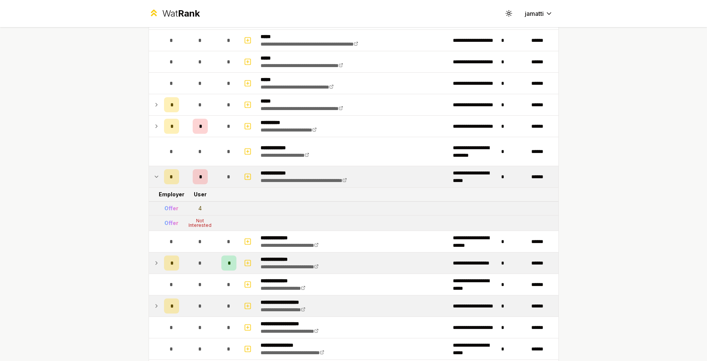
click at [150, 180] on td at bounding box center [155, 176] width 12 height 21
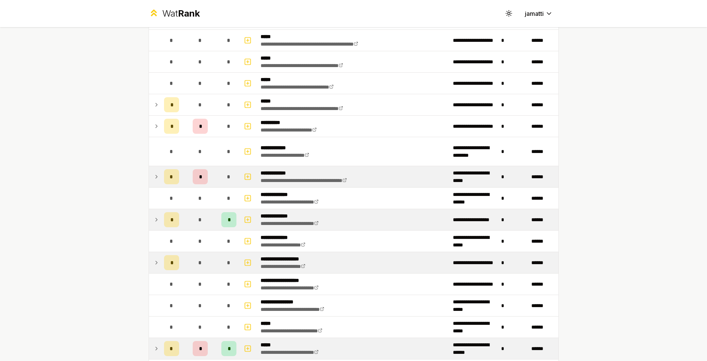
click at [150, 180] on td at bounding box center [155, 176] width 12 height 21
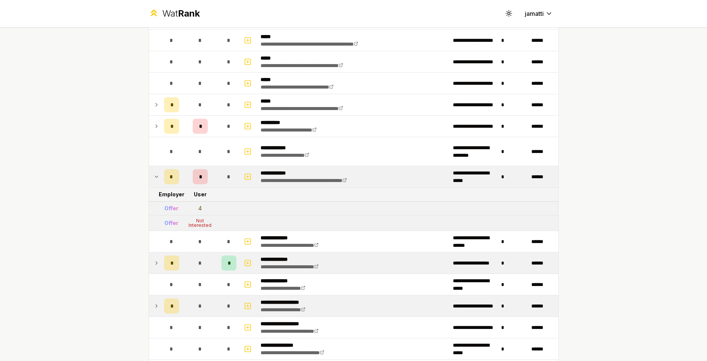
click at [150, 180] on td at bounding box center [155, 176] width 12 height 21
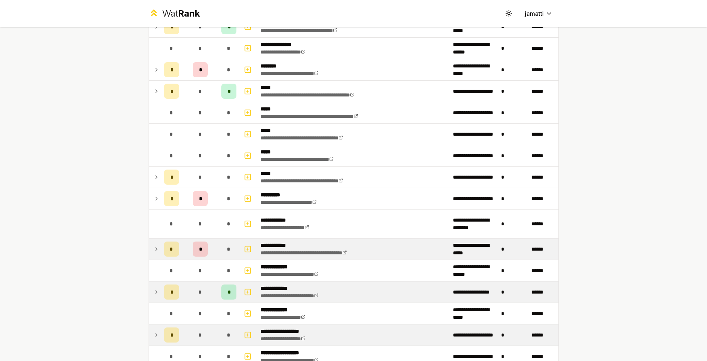
scroll to position [316, 0]
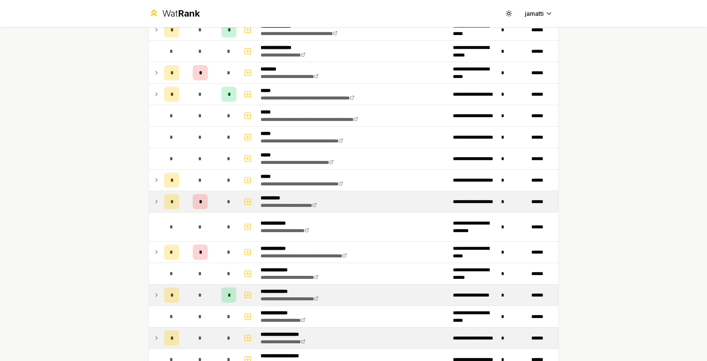
click at [161, 204] on td "*" at bounding box center [171, 201] width 21 height 21
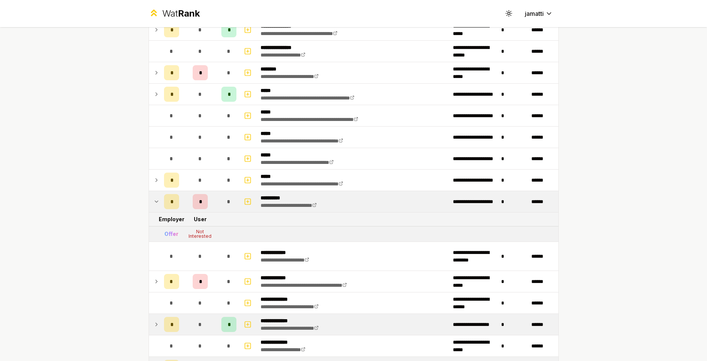
click at [156, 201] on icon at bounding box center [157, 201] width 6 height 9
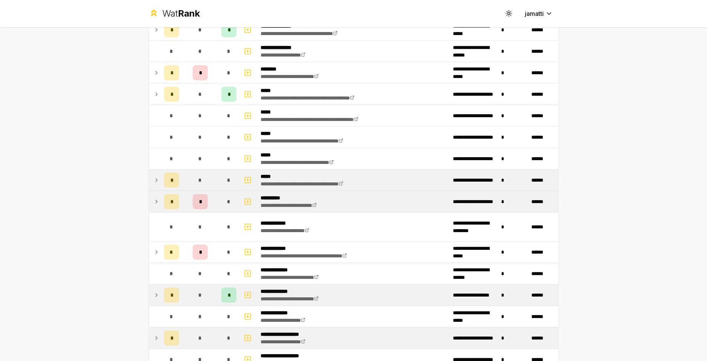
click at [157, 177] on td at bounding box center [155, 180] width 12 height 21
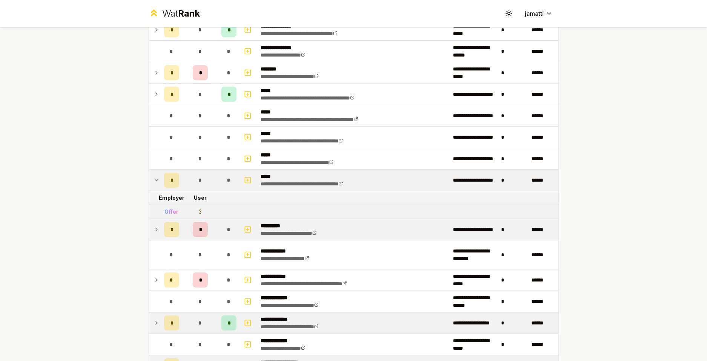
click at [154, 178] on icon at bounding box center [157, 180] width 6 height 9
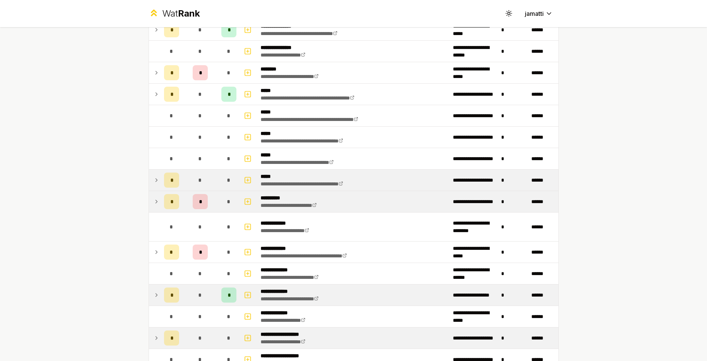
click at [154, 178] on icon at bounding box center [157, 180] width 6 height 9
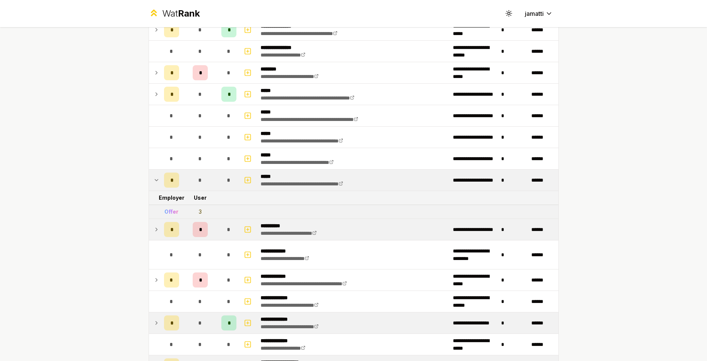
click at [154, 178] on icon at bounding box center [157, 180] width 6 height 9
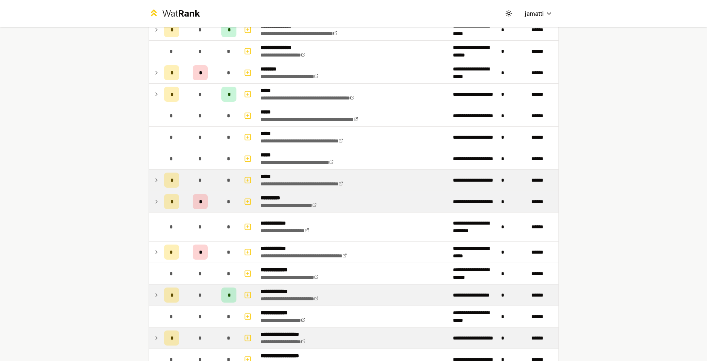
click at [156, 178] on icon at bounding box center [157, 180] width 6 height 9
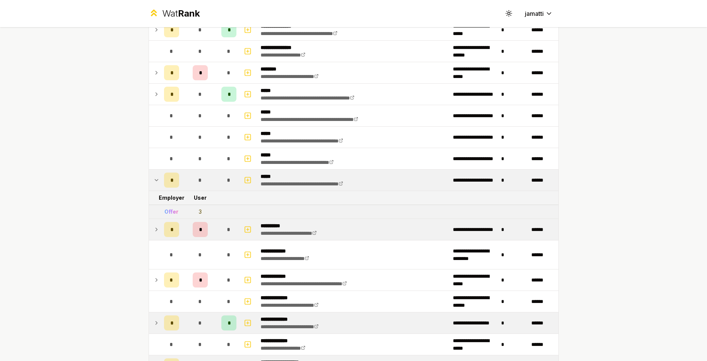
click at [156, 178] on icon at bounding box center [157, 180] width 6 height 9
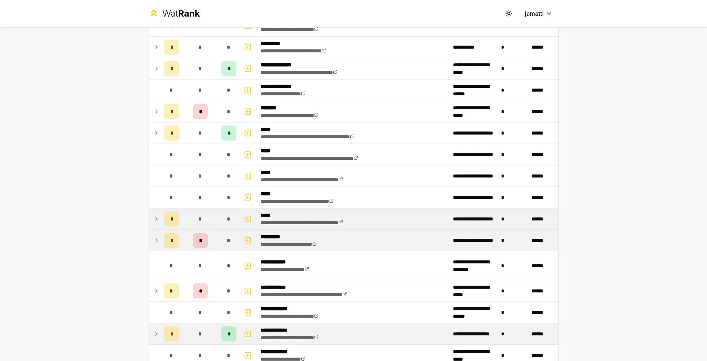
scroll to position [241, 0]
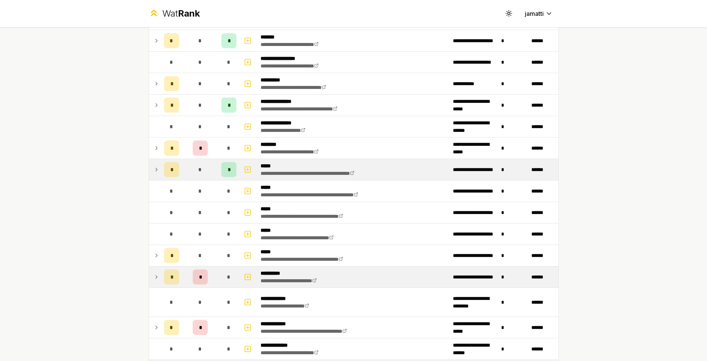
click at [154, 168] on icon at bounding box center [157, 169] width 6 height 9
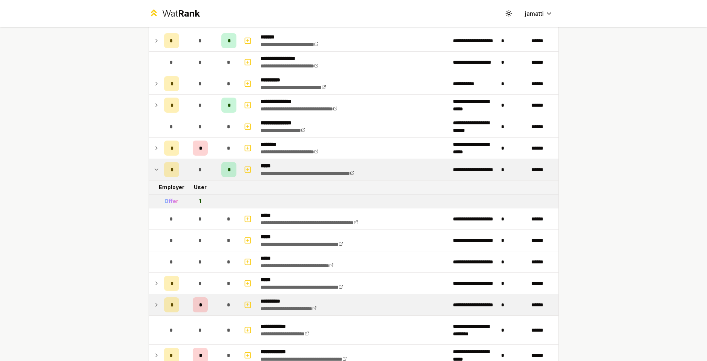
click at [154, 170] on icon at bounding box center [157, 169] width 6 height 9
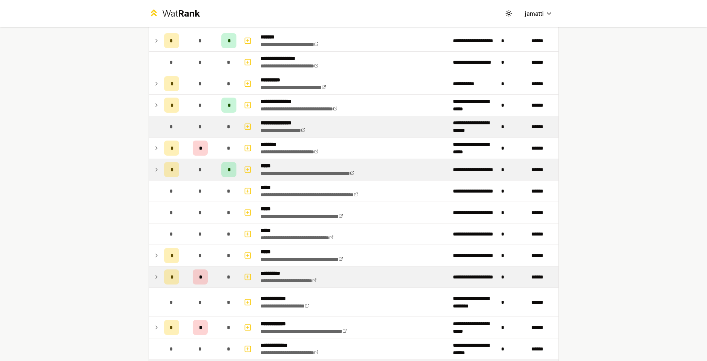
scroll to position [165, 0]
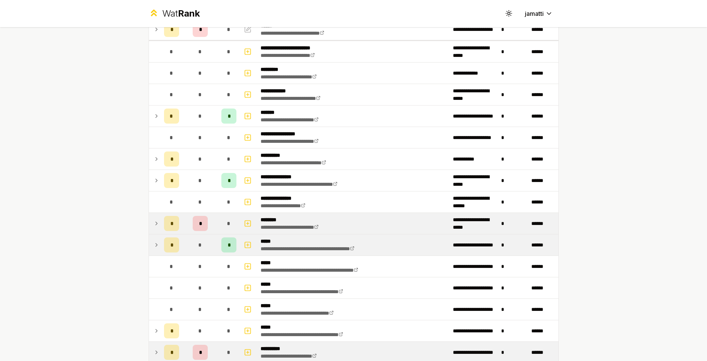
click at [154, 226] on icon at bounding box center [157, 223] width 6 height 9
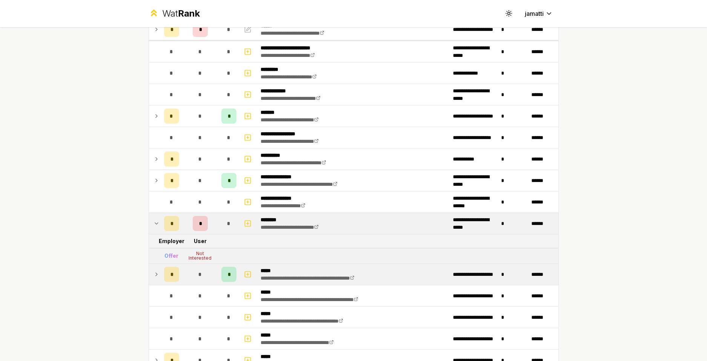
click at [154, 226] on icon at bounding box center [157, 223] width 6 height 9
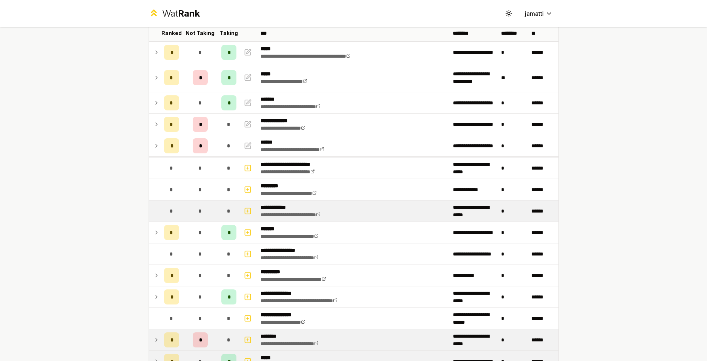
scroll to position [0, 0]
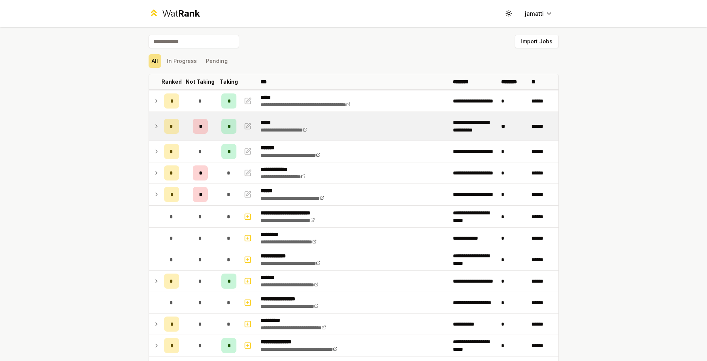
click at [155, 128] on icon at bounding box center [157, 126] width 6 height 9
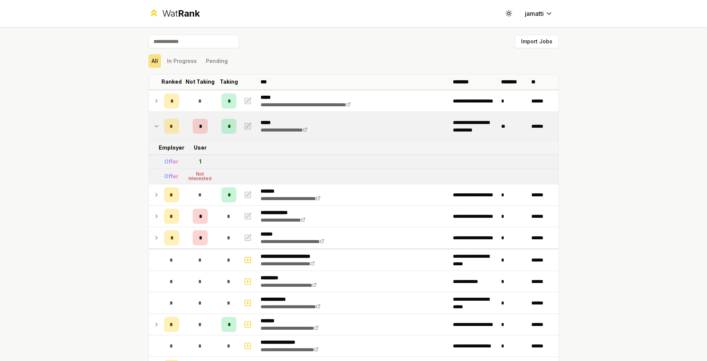
click at [155, 128] on icon at bounding box center [157, 126] width 6 height 9
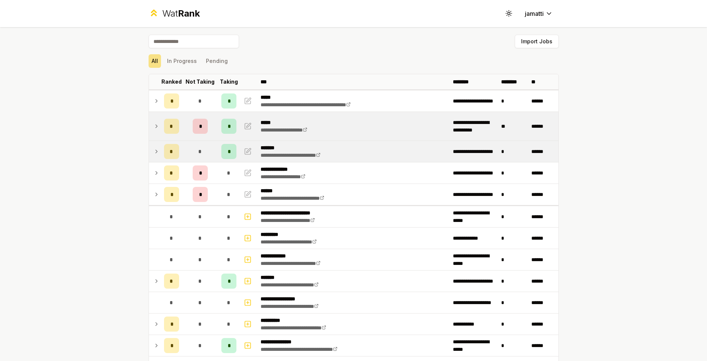
click at [154, 156] on icon at bounding box center [157, 151] width 6 height 9
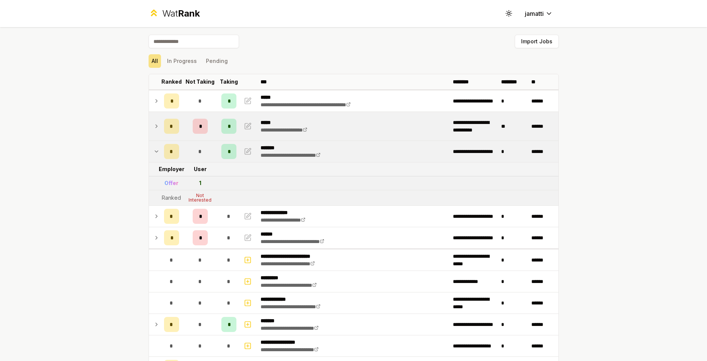
click at [154, 156] on icon at bounding box center [157, 151] width 6 height 9
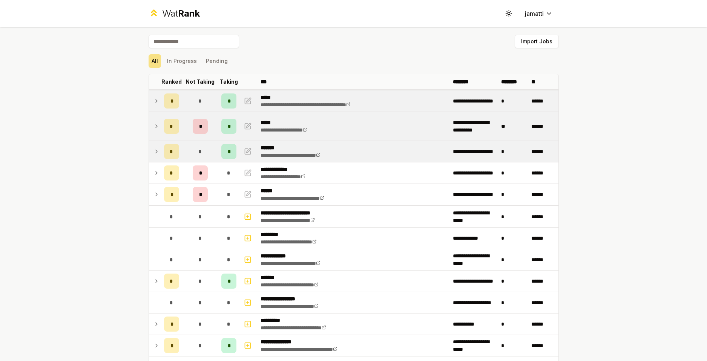
click at [154, 103] on icon at bounding box center [157, 101] width 6 height 9
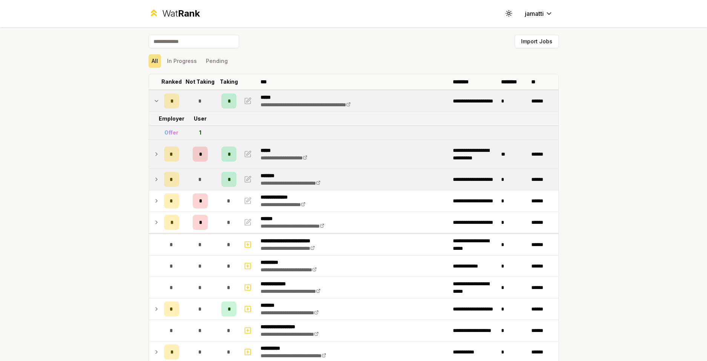
click at [161, 175] on td "*" at bounding box center [171, 179] width 21 height 21
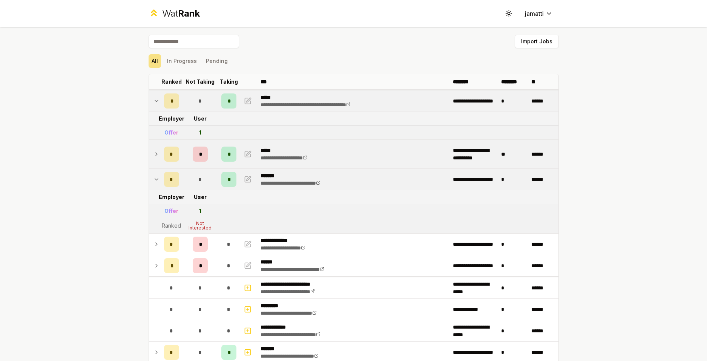
click at [150, 179] on td at bounding box center [155, 179] width 12 height 21
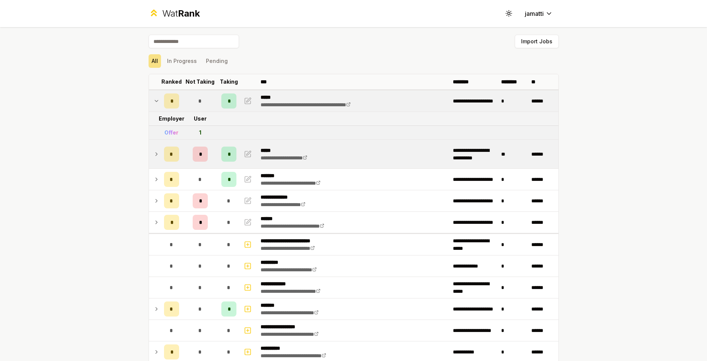
click at [154, 152] on icon at bounding box center [157, 154] width 6 height 9
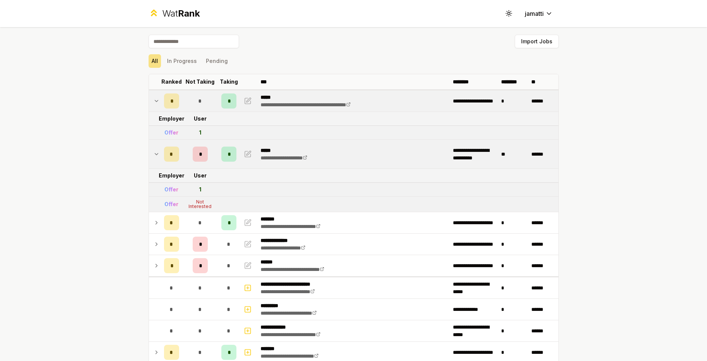
click at [154, 154] on icon at bounding box center [157, 154] width 6 height 9
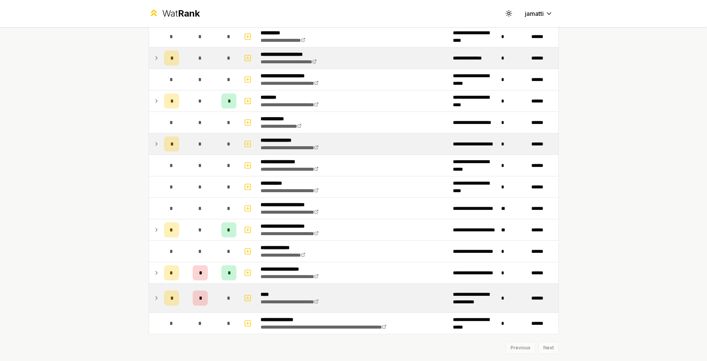
scroll to position [910, 0]
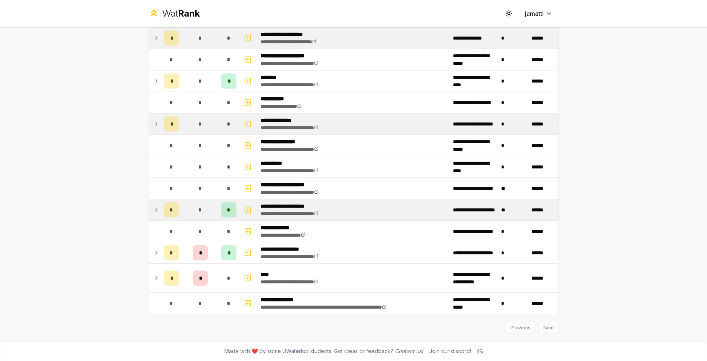
click at [154, 210] on icon at bounding box center [157, 210] width 6 height 9
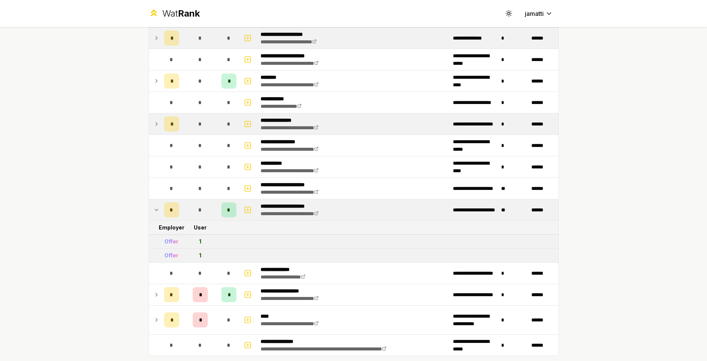
click at [154, 210] on icon at bounding box center [157, 210] width 6 height 9
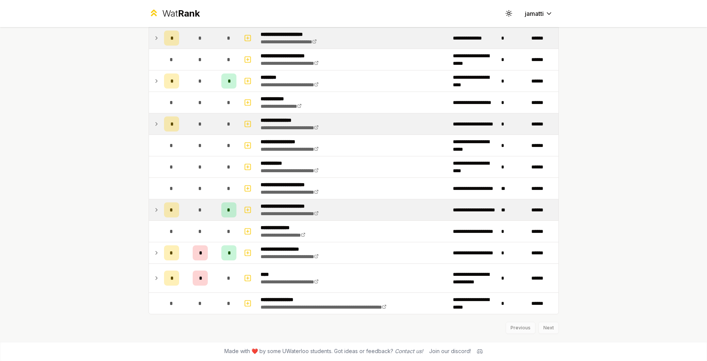
click at [155, 132] on td at bounding box center [155, 124] width 12 height 21
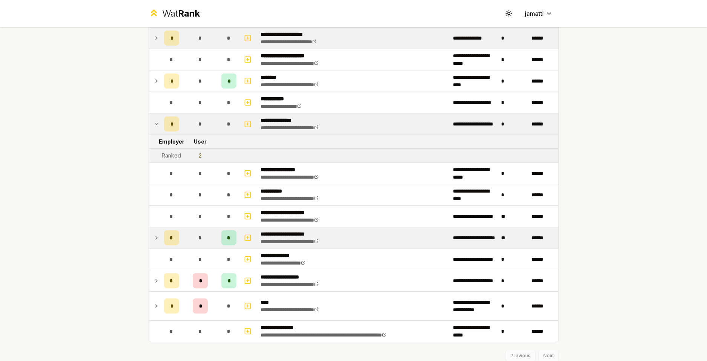
click at [154, 126] on icon at bounding box center [157, 124] width 6 height 9
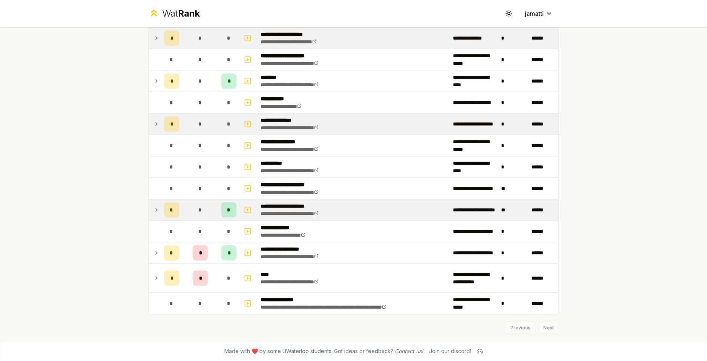
scroll to position [872, 0]
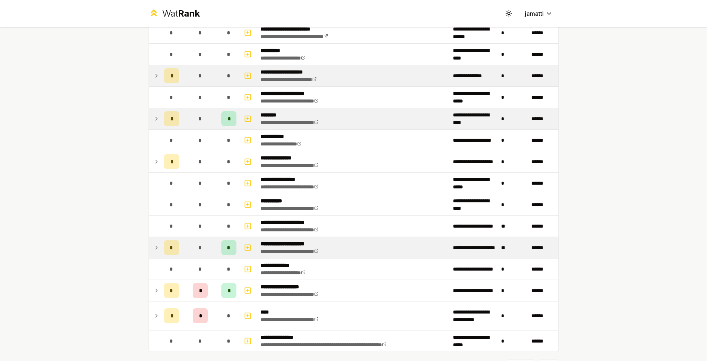
click at [154, 121] on icon at bounding box center [157, 118] width 6 height 9
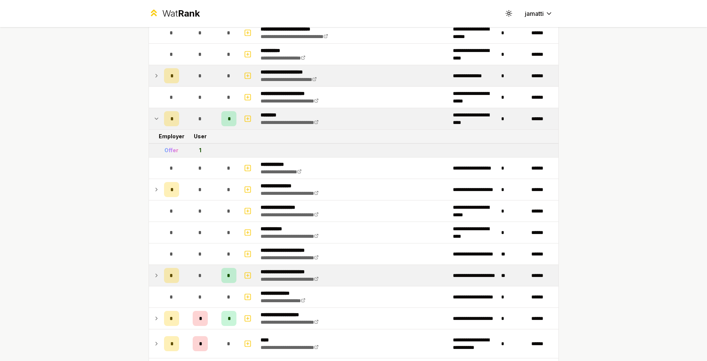
click at [154, 120] on icon at bounding box center [157, 118] width 6 height 9
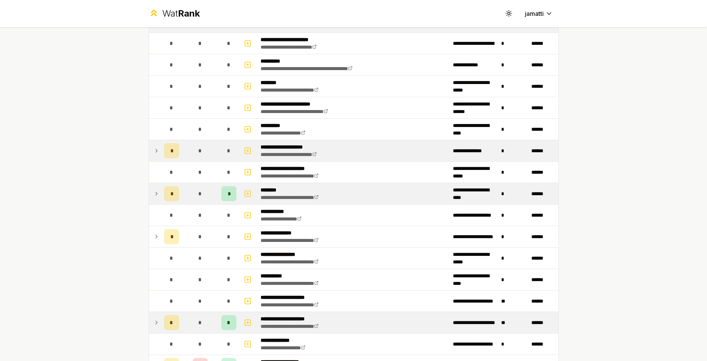
scroll to position [797, 0]
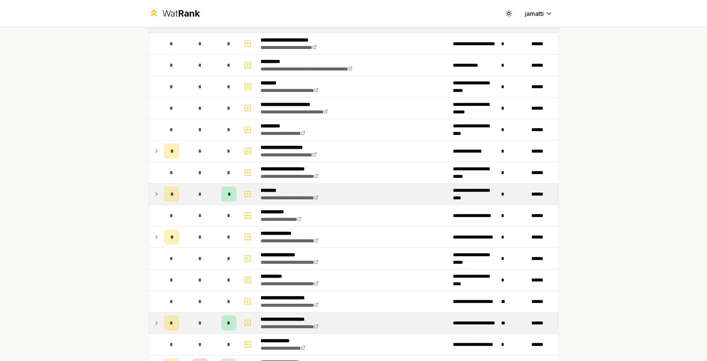
click at [156, 149] on icon at bounding box center [157, 151] width 6 height 9
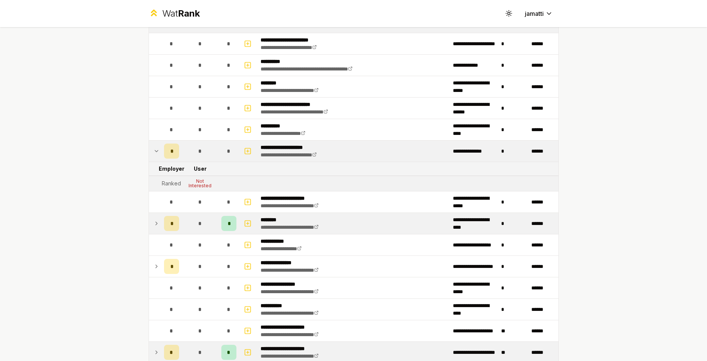
click at [154, 149] on icon at bounding box center [157, 151] width 6 height 9
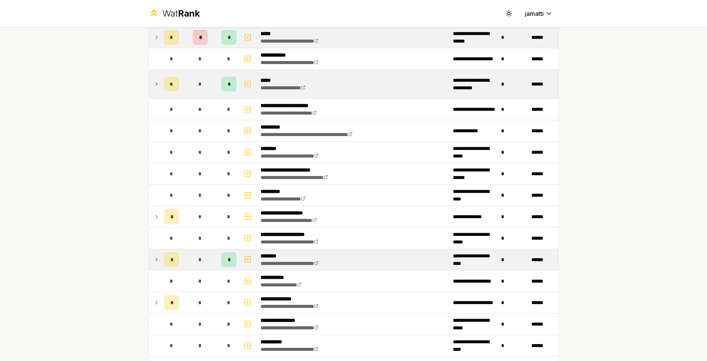
scroll to position [608, 0]
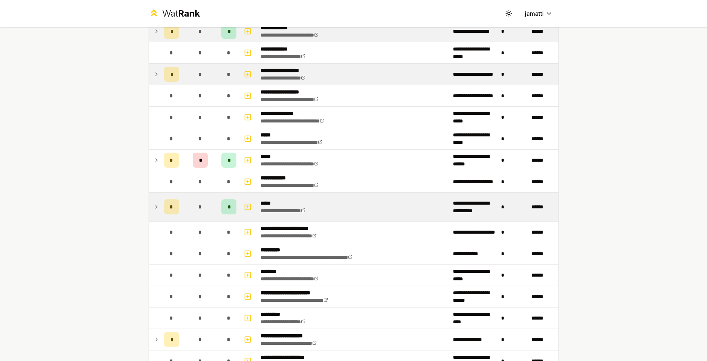
click at [154, 206] on icon at bounding box center [157, 207] width 6 height 9
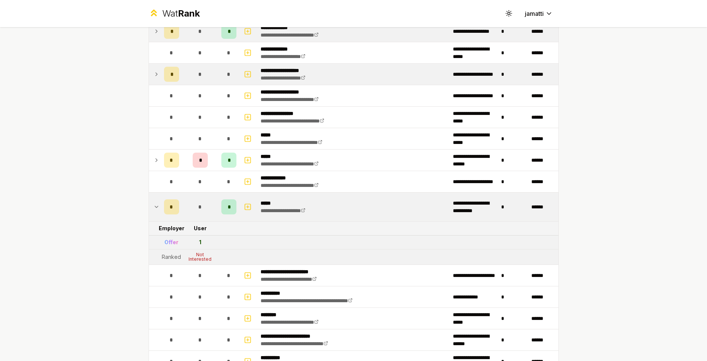
click at [154, 206] on icon at bounding box center [157, 207] width 6 height 9
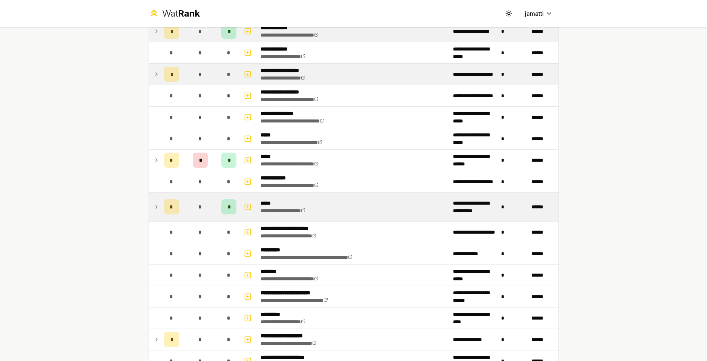
click at [155, 153] on td at bounding box center [155, 160] width 12 height 21
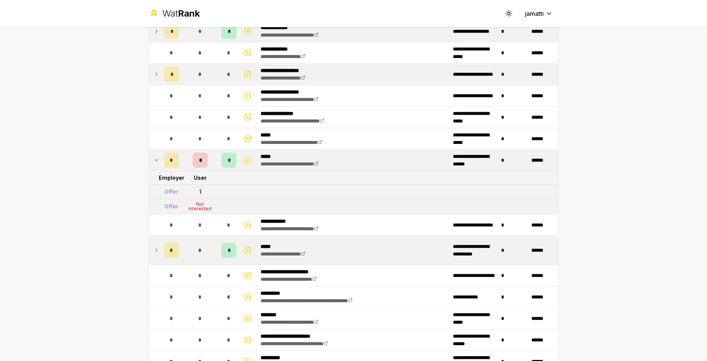
click at [154, 158] on icon at bounding box center [157, 160] width 6 height 9
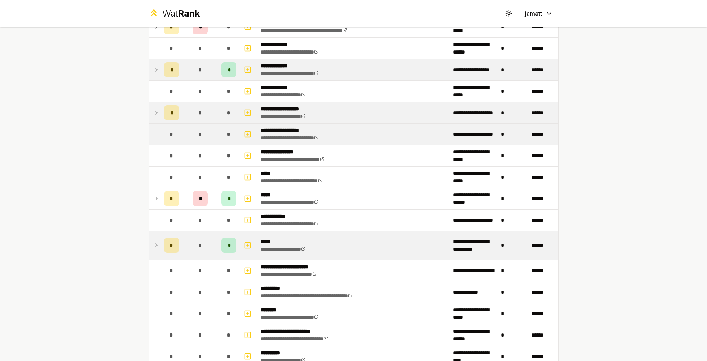
scroll to position [533, 0]
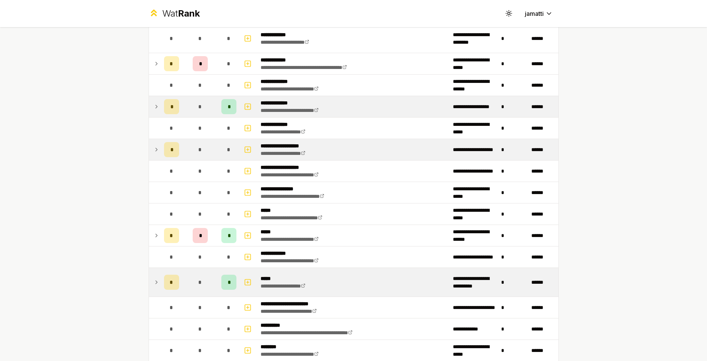
click at [154, 152] on icon at bounding box center [157, 149] width 6 height 9
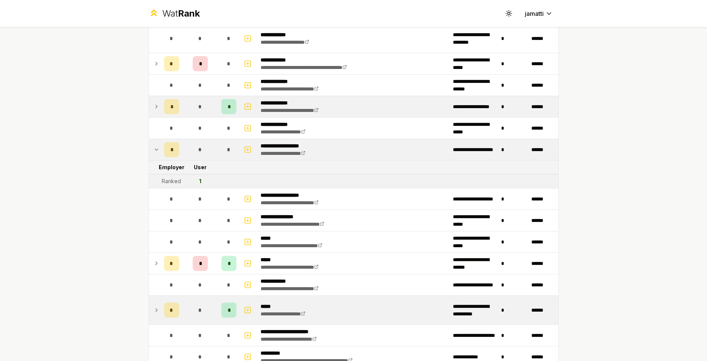
click at [157, 151] on td at bounding box center [155, 149] width 12 height 21
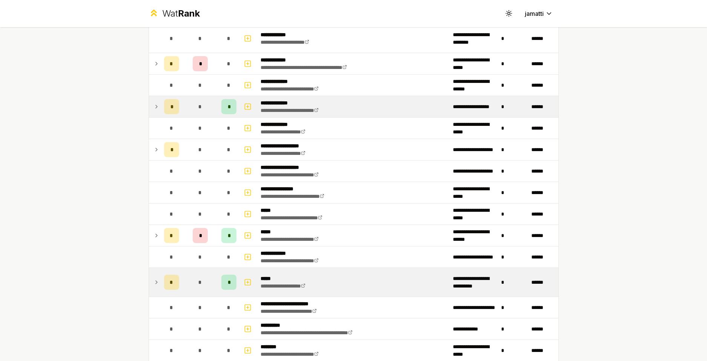
click at [157, 109] on td at bounding box center [155, 106] width 12 height 21
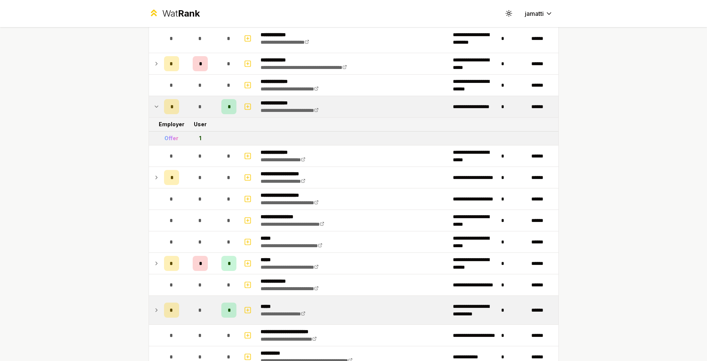
click at [157, 109] on td at bounding box center [155, 106] width 12 height 21
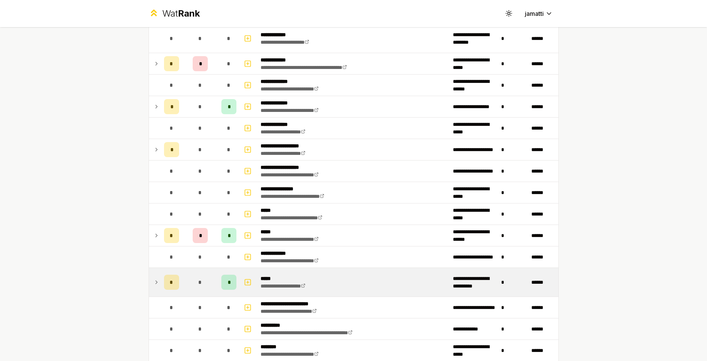
scroll to position [419, 0]
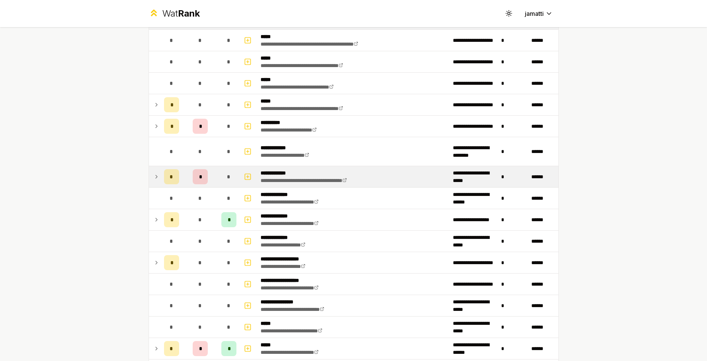
click at [154, 173] on icon at bounding box center [157, 176] width 6 height 9
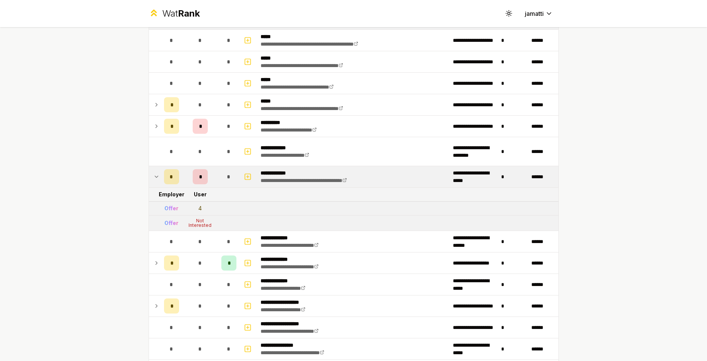
click at [154, 175] on icon at bounding box center [157, 176] width 6 height 9
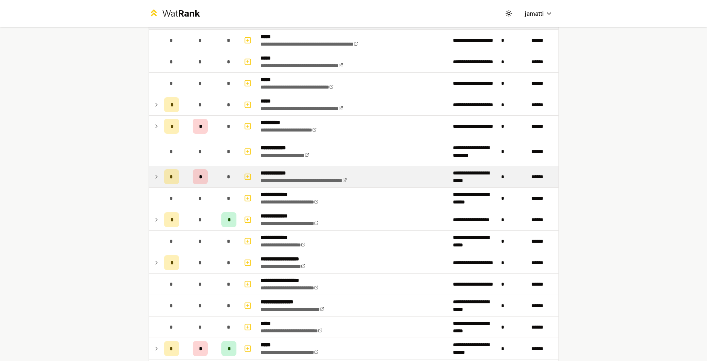
click at [154, 122] on icon at bounding box center [157, 126] width 6 height 9
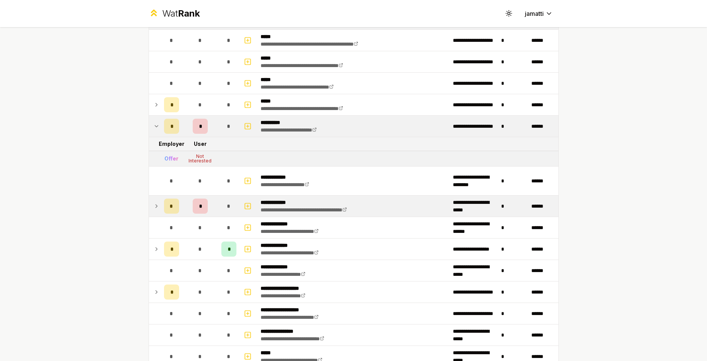
click at [150, 124] on td at bounding box center [155, 126] width 12 height 21
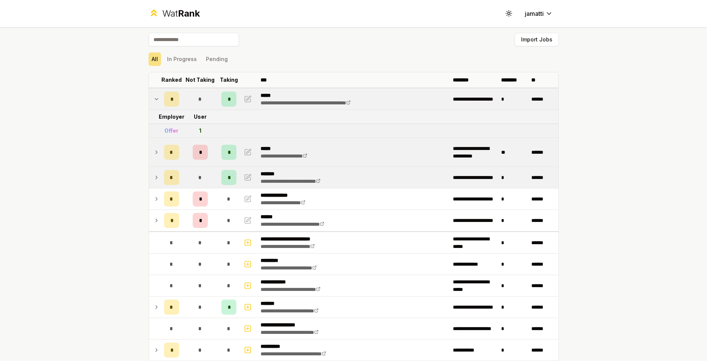
scroll to position [0, 0]
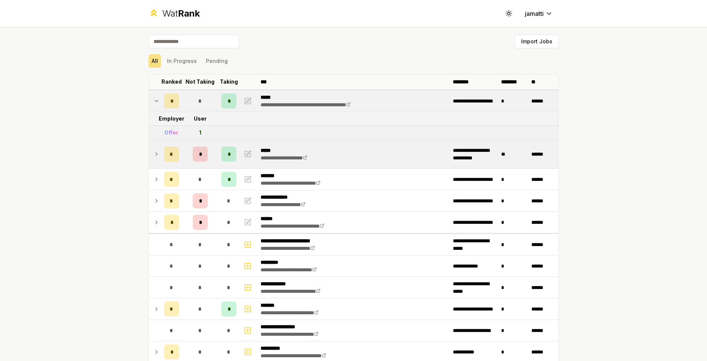
click at [154, 97] on icon at bounding box center [157, 101] width 6 height 9
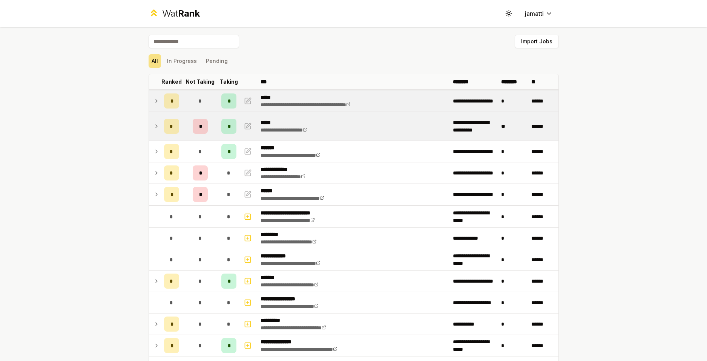
click at [154, 100] on icon at bounding box center [157, 101] width 6 height 9
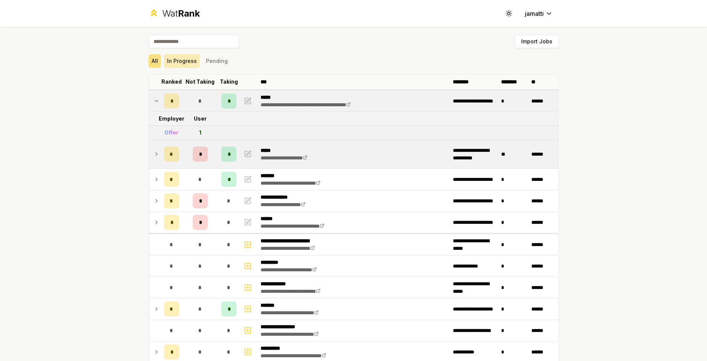
click at [176, 59] on button "In Progress" at bounding box center [182, 61] width 36 height 14
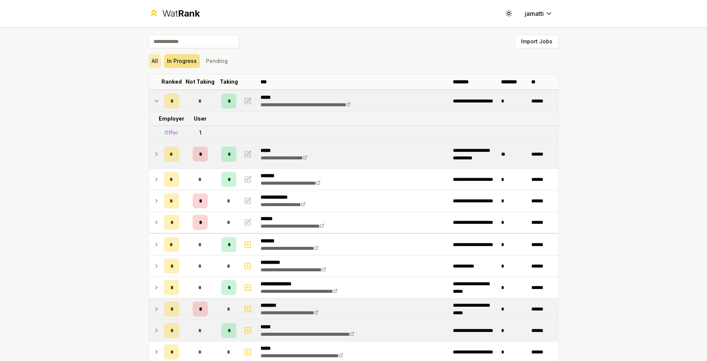
click at [154, 59] on button "All" at bounding box center [155, 61] width 12 height 14
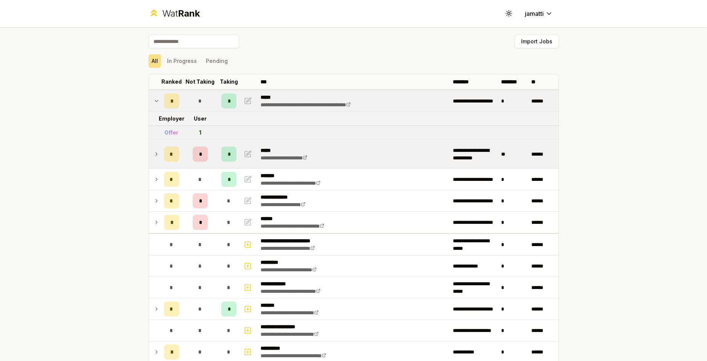
drag, startPoint x: 183, startPoint y: 64, endPoint x: 203, endPoint y: 66, distance: 20.1
click at [184, 63] on button "In Progress" at bounding box center [182, 61] width 36 height 14
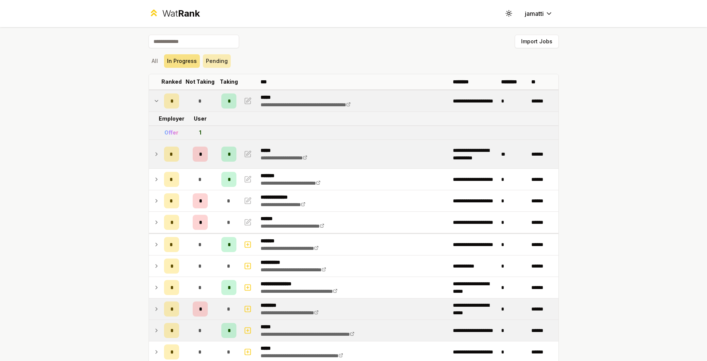
click at [215, 66] on button "Pending" at bounding box center [217, 61] width 28 height 14
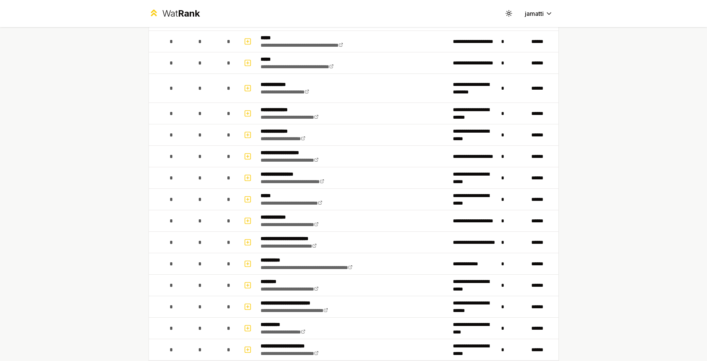
scroll to position [364, 0]
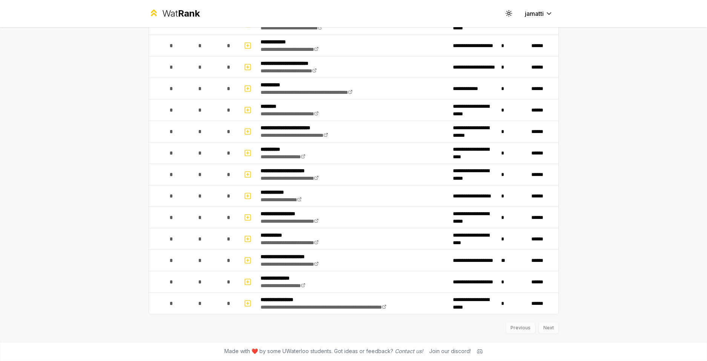
drag, startPoint x: 392, startPoint y: 259, endPoint x: 590, endPoint y: 259, distance: 198.0
click at [590, 259] on div "**********" at bounding box center [353, 180] width 707 height 361
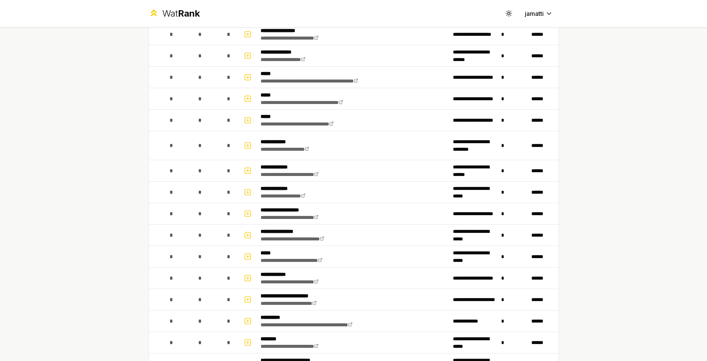
scroll to position [0, 0]
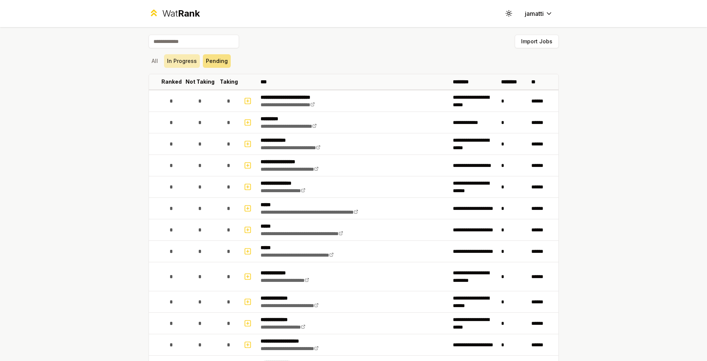
click at [186, 62] on button "In Progress" at bounding box center [182, 61] width 36 height 14
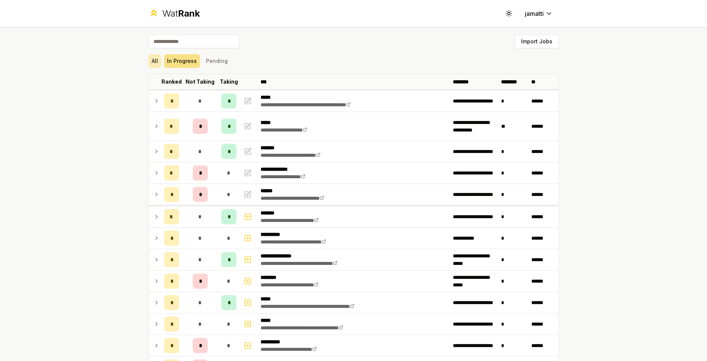
click at [149, 60] on button "All" at bounding box center [155, 61] width 12 height 14
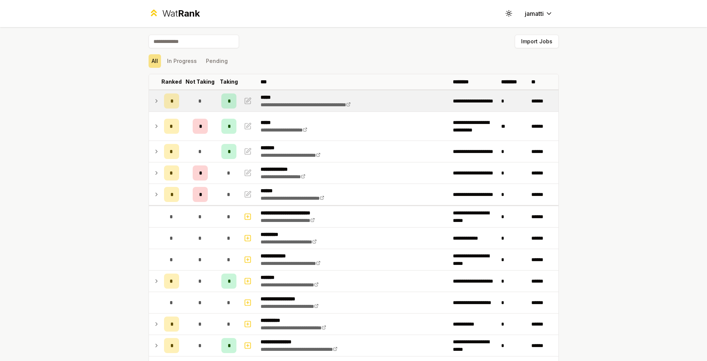
click at [223, 101] on div "*" at bounding box center [228, 101] width 15 height 15
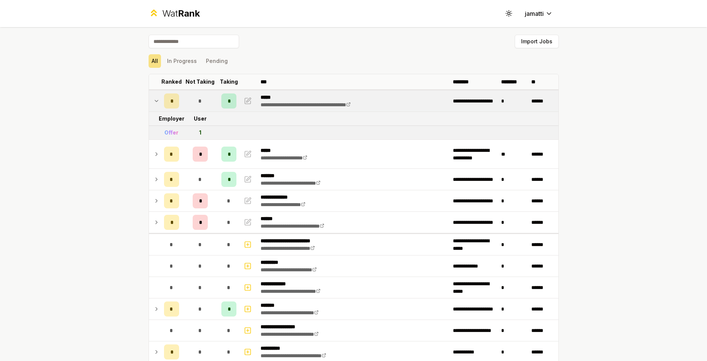
click at [154, 103] on icon at bounding box center [157, 101] width 6 height 9
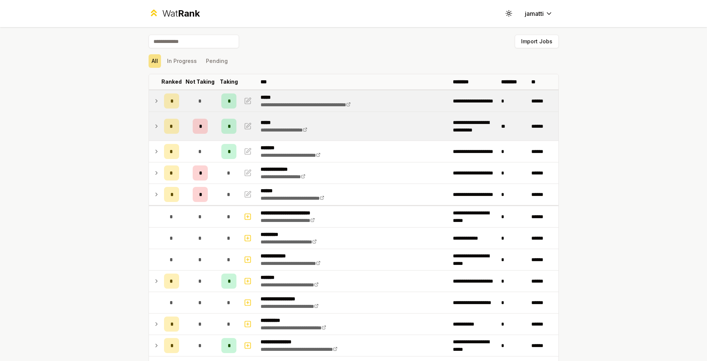
click at [154, 127] on icon at bounding box center [157, 126] width 6 height 9
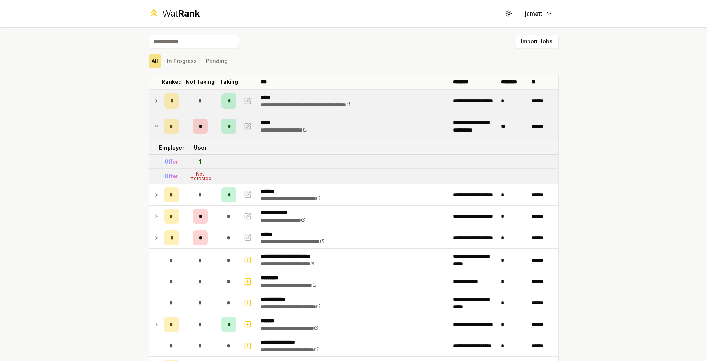
click at [154, 127] on icon at bounding box center [157, 126] width 6 height 9
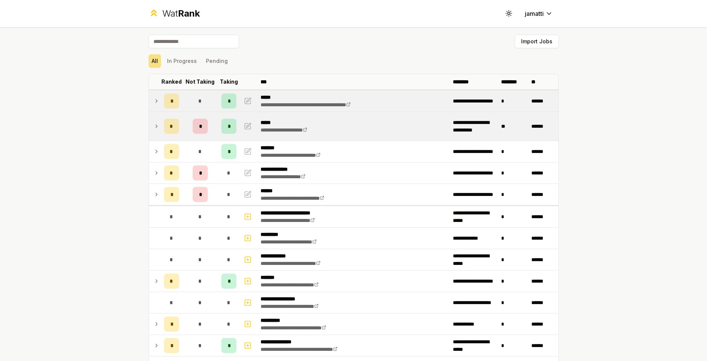
click at [150, 100] on td at bounding box center [155, 101] width 12 height 21
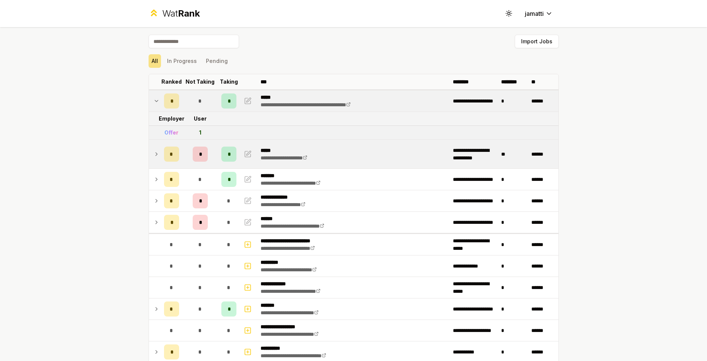
click at [154, 100] on icon at bounding box center [157, 101] width 6 height 9
